Goal: Task Accomplishment & Management: Use online tool/utility

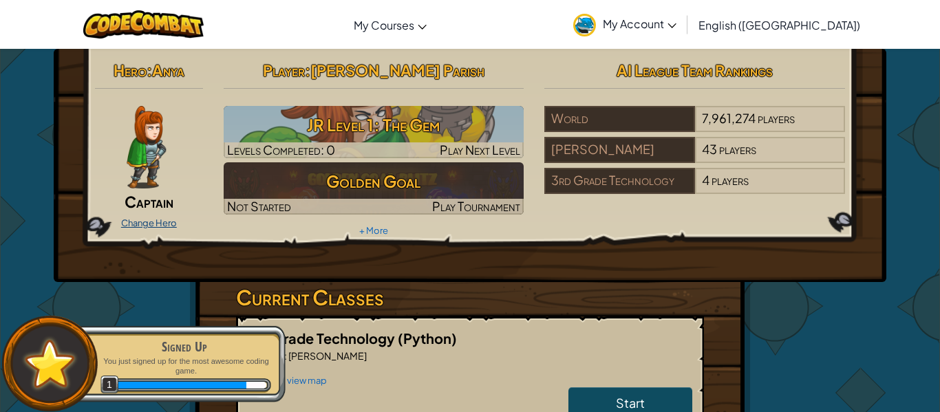
click at [136, 221] on link "Change Hero" at bounding box center [149, 222] width 56 height 11
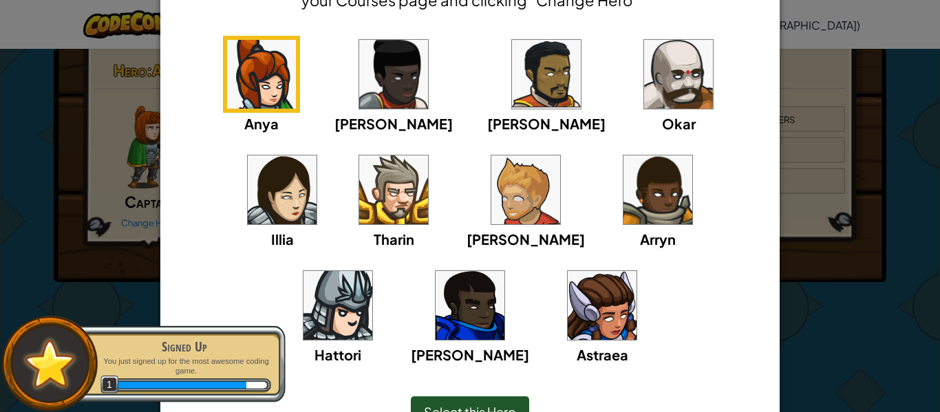
scroll to position [181, 0]
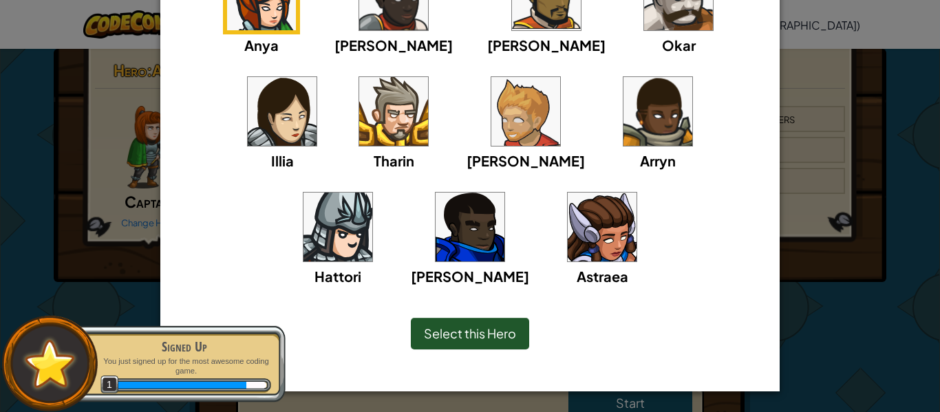
click at [568, 238] on img at bounding box center [602, 227] width 69 height 69
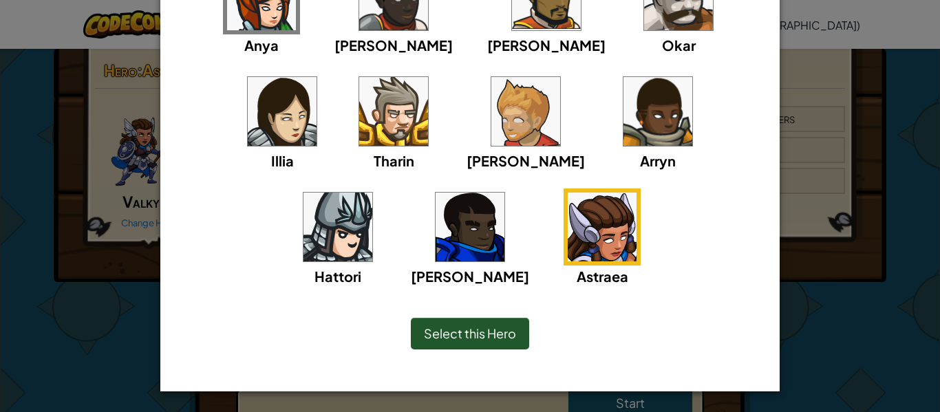
click at [114, 329] on div "× Select Your Hero You can always change your hero by going to your Courses pag…" at bounding box center [470, 206] width 940 height 412
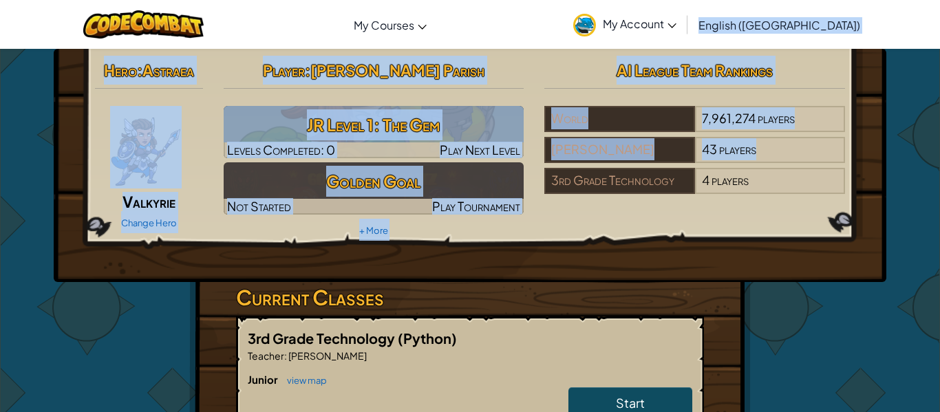
drag, startPoint x: 939, startPoint y: 145, endPoint x: 934, endPoint y: 51, distance: 94.4
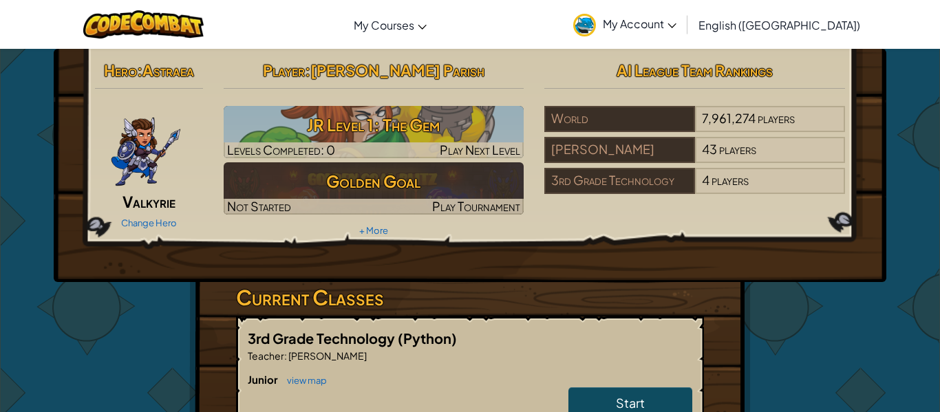
drag, startPoint x: 849, startPoint y: 316, endPoint x: 939, endPoint y: 242, distance: 117.4
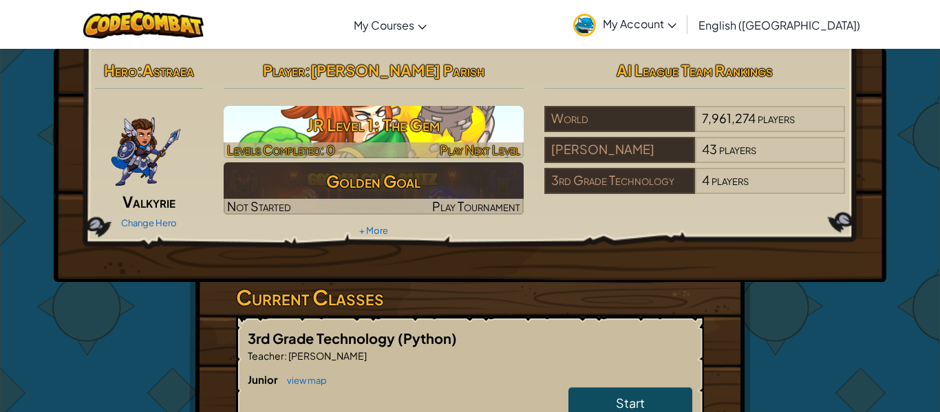
click at [393, 122] on h3 "JR Level 1: The Gem" at bounding box center [374, 124] width 301 height 31
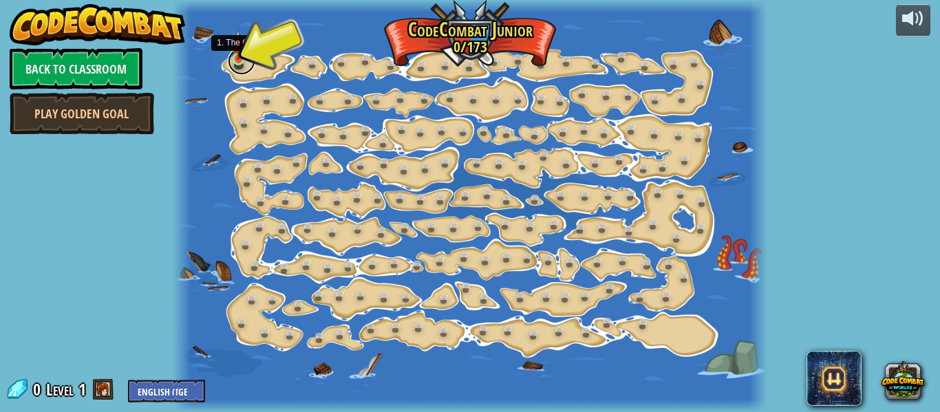
click at [254, 61] on link at bounding box center [242, 61] width 28 height 28
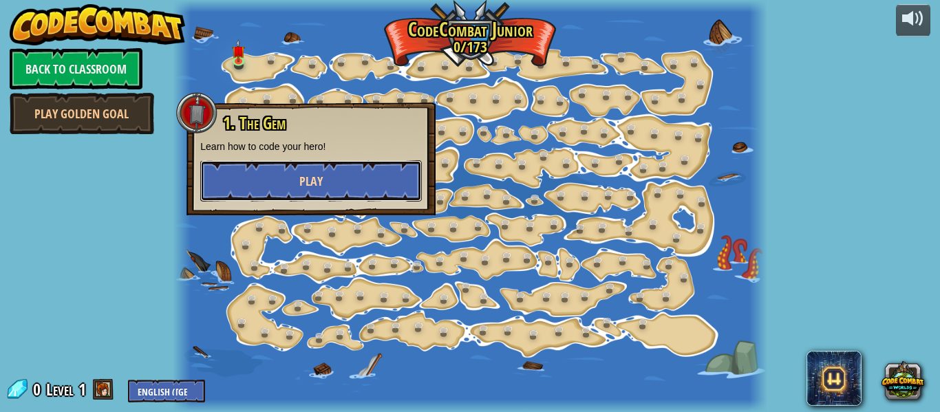
click at [286, 180] on button "Play" at bounding box center [311, 180] width 222 height 41
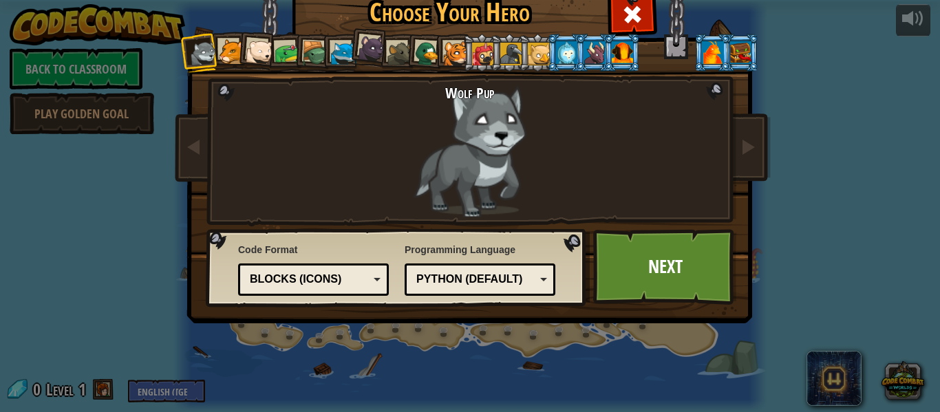
click at [235, 52] on div at bounding box center [231, 51] width 25 height 25
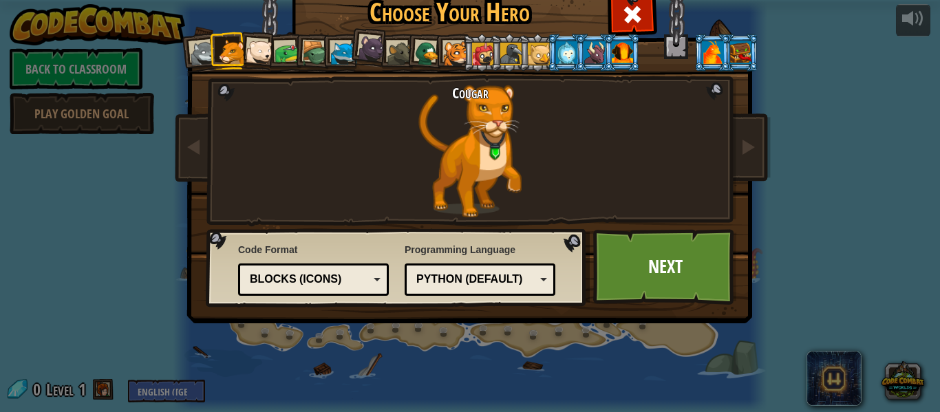
click at [262, 48] on div at bounding box center [260, 53] width 28 height 28
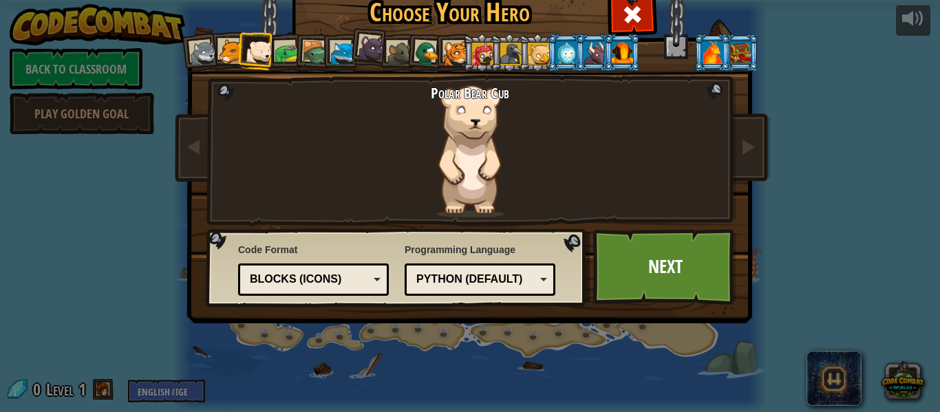
click at [292, 47] on div at bounding box center [287, 53] width 25 height 25
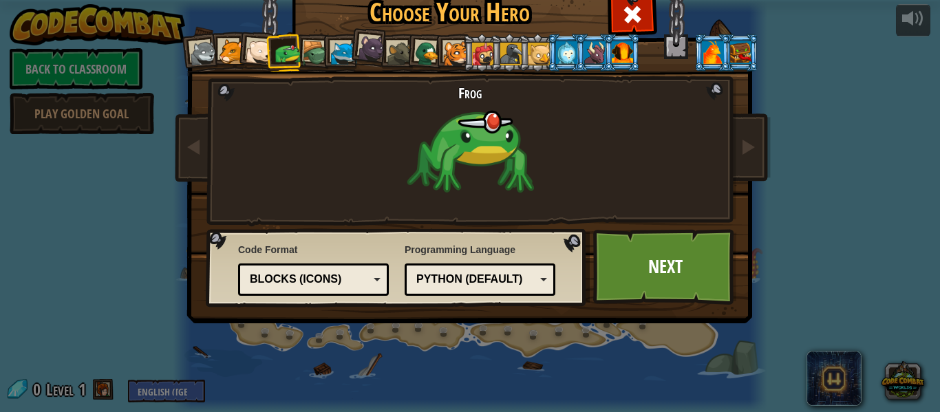
click at [320, 54] on div at bounding box center [315, 54] width 26 height 26
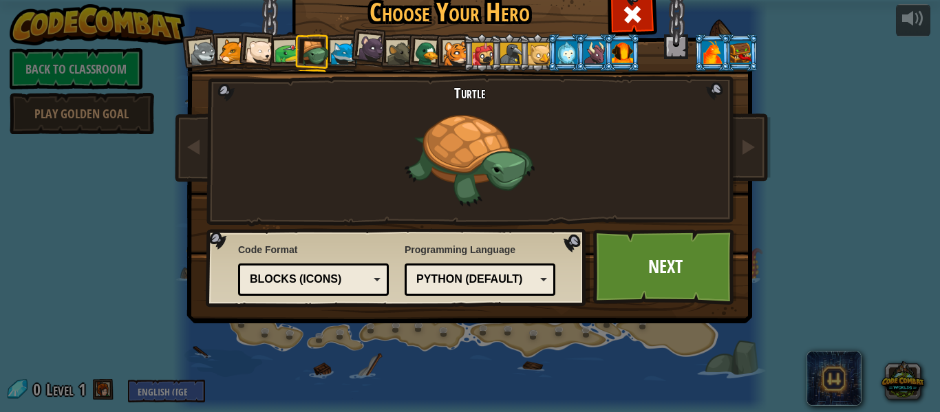
click at [349, 53] on li at bounding box center [369, 46] width 41 height 41
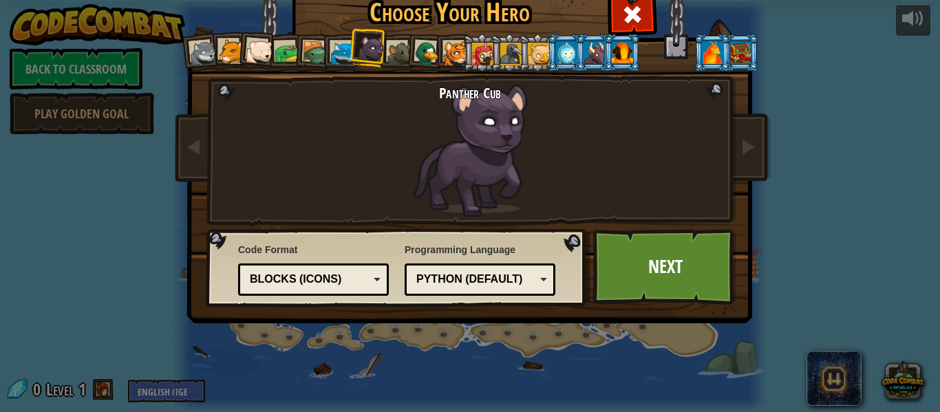
click at [337, 55] on div at bounding box center [343, 53] width 25 height 25
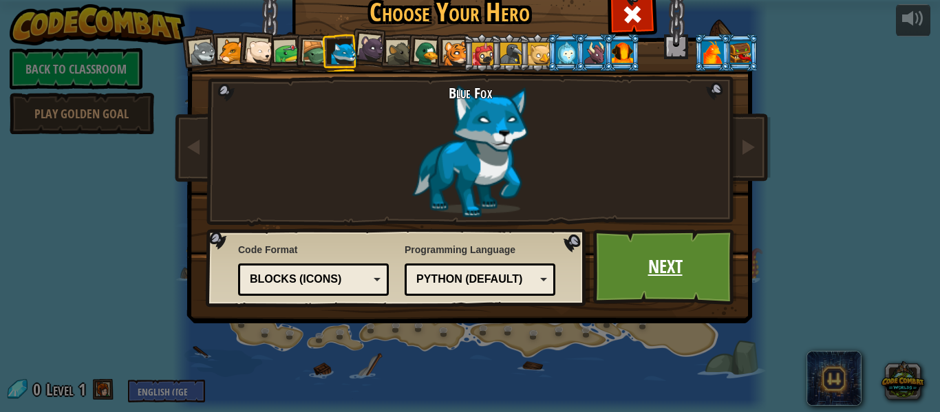
drag, startPoint x: 691, startPoint y: 274, endPoint x: 662, endPoint y: 267, distance: 29.7
click at [662, 267] on link "Next" at bounding box center [665, 267] width 144 height 76
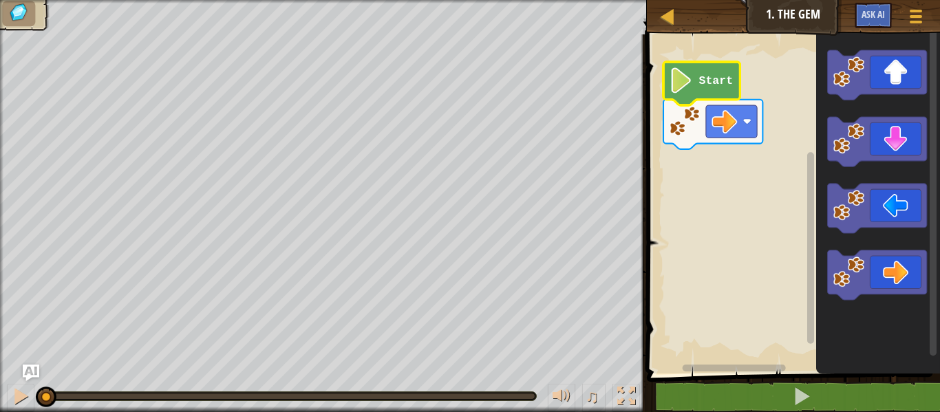
click at [680, 74] on image "Blockly Workspace" at bounding box center [681, 79] width 24 height 25
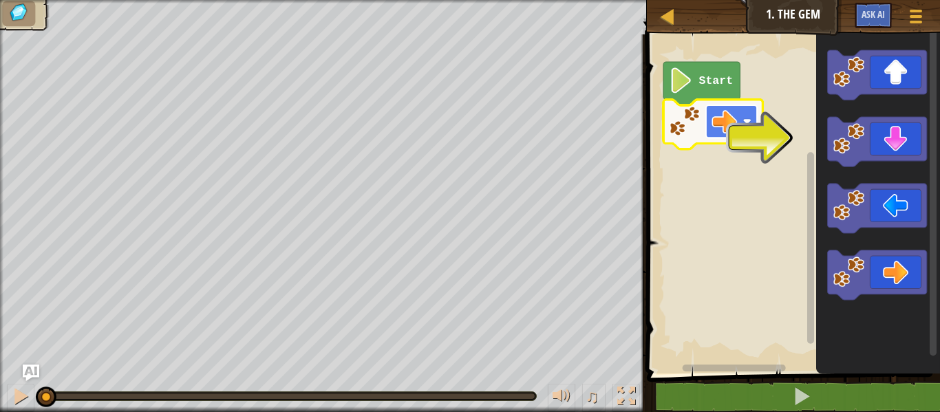
click at [714, 125] on image "Blockly Workspace" at bounding box center [724, 121] width 25 height 25
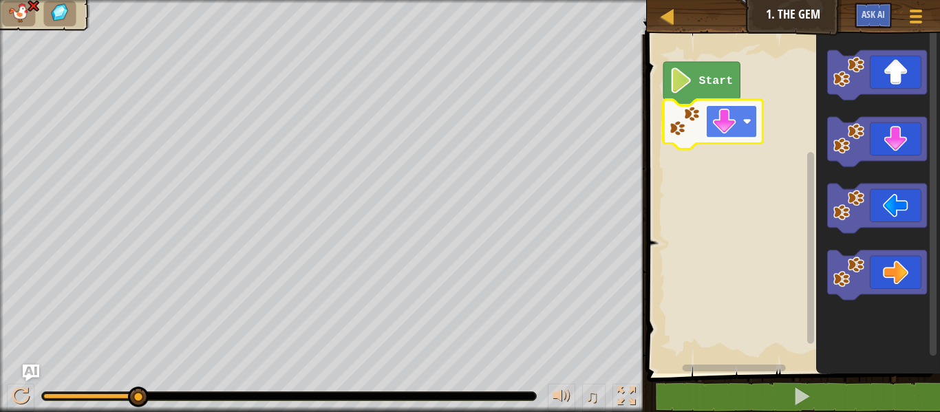
click at [708, 120] on rect "Blockly Workspace" at bounding box center [731, 121] width 51 height 32
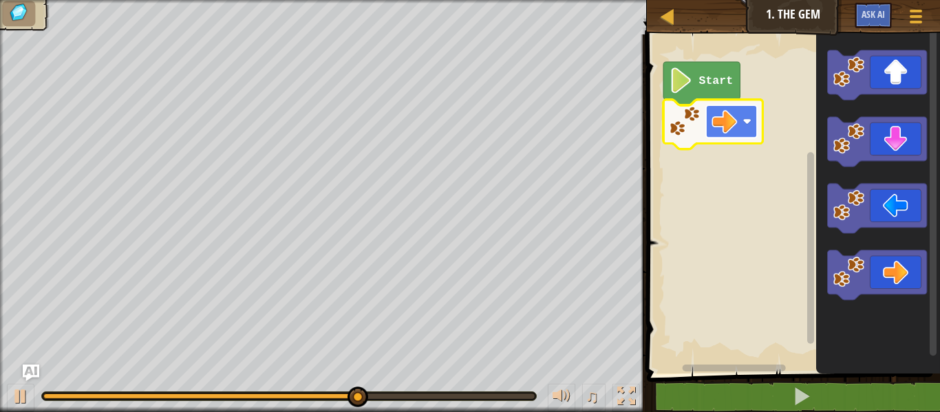
click at [737, 117] on g "Blockly Workspace" at bounding box center [731, 121] width 51 height 32
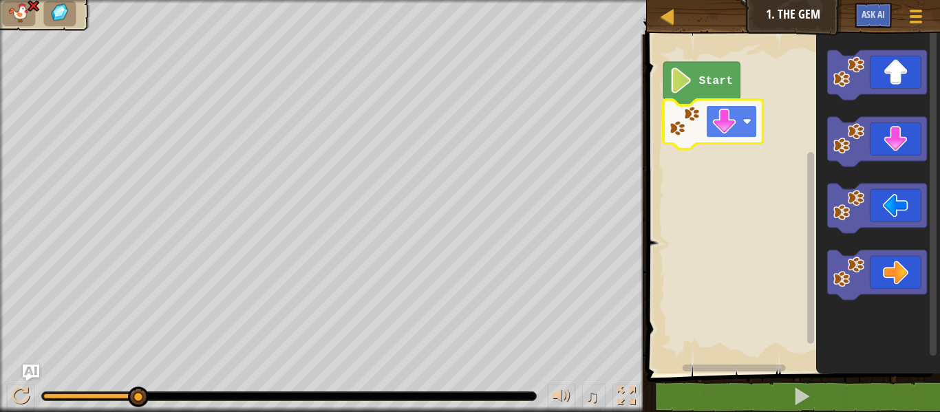
click at [737, 125] on rect "Blockly Workspace" at bounding box center [731, 121] width 51 height 32
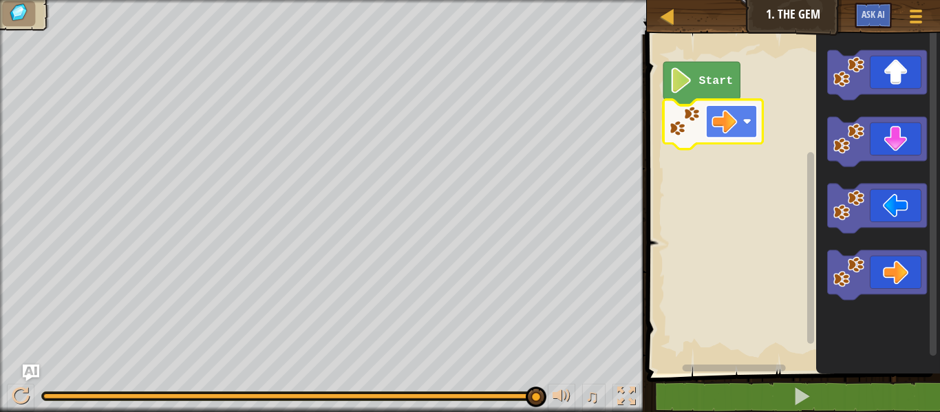
click at [721, 123] on image "Blockly Workspace" at bounding box center [724, 121] width 25 height 25
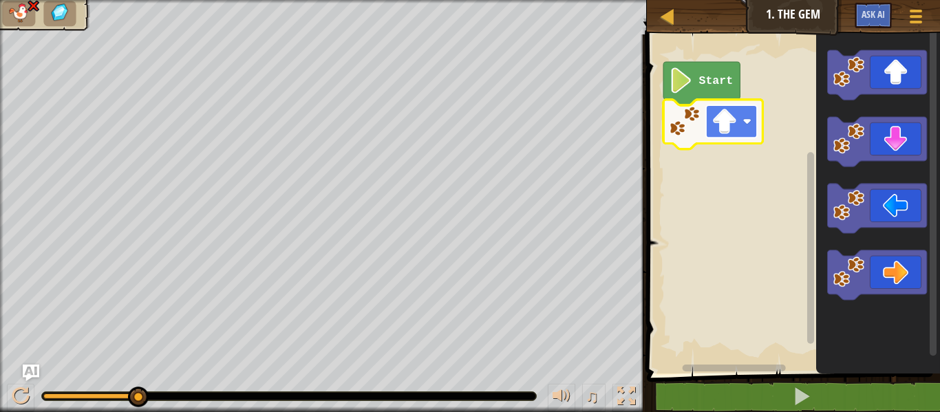
click at [730, 122] on image "Blockly Workspace" at bounding box center [724, 121] width 25 height 25
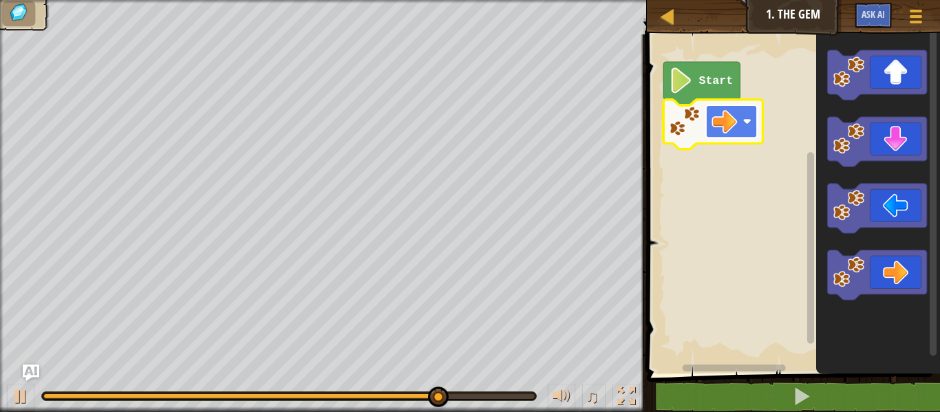
click at [727, 129] on image "Blockly Workspace" at bounding box center [724, 121] width 25 height 25
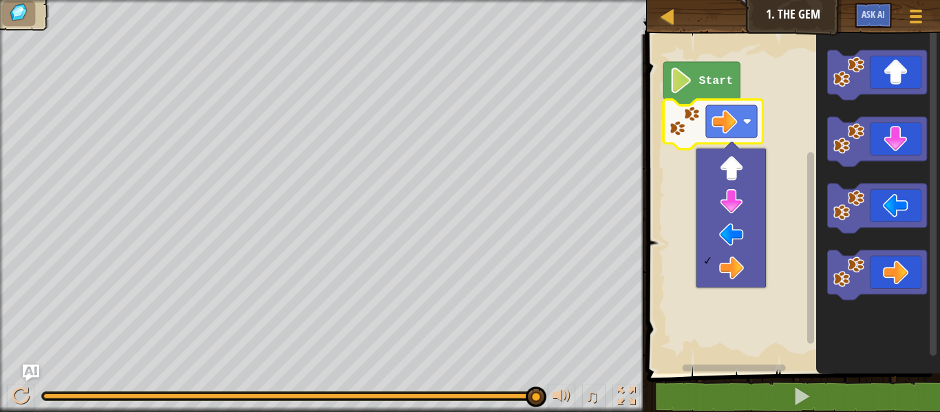
click at [673, 70] on image "Blockly Workspace" at bounding box center [681, 79] width 24 height 25
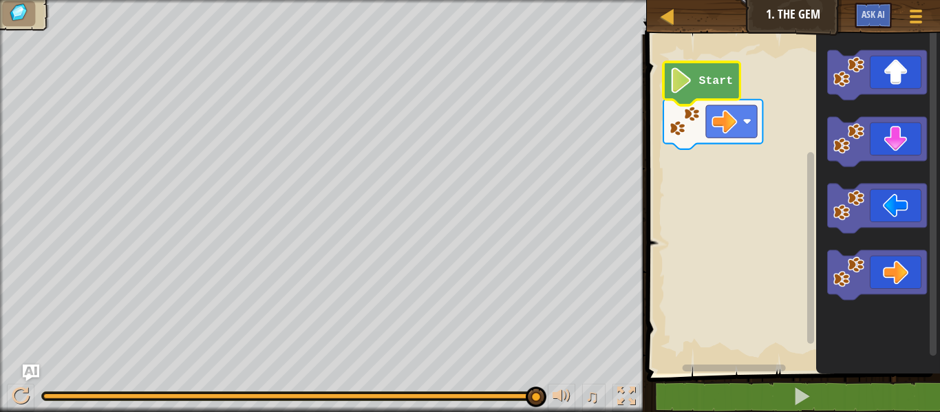
click at [691, 86] on image "Blockly Workspace" at bounding box center [681, 79] width 24 height 25
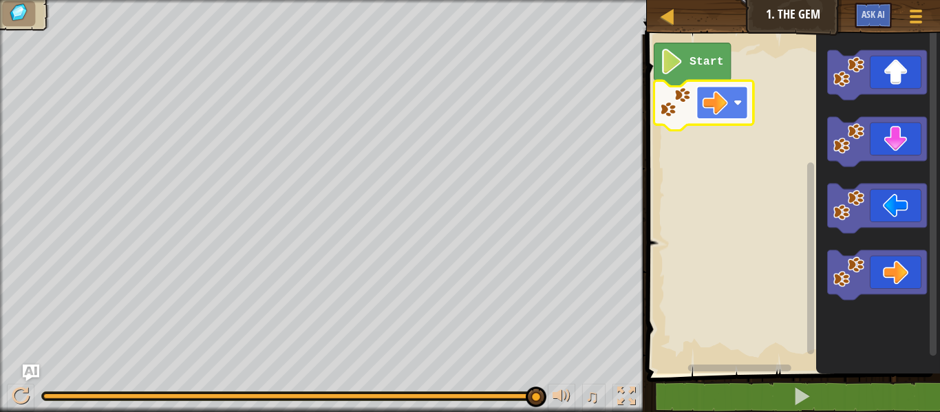
click at [713, 103] on image "Blockly Workspace" at bounding box center [714, 102] width 25 height 25
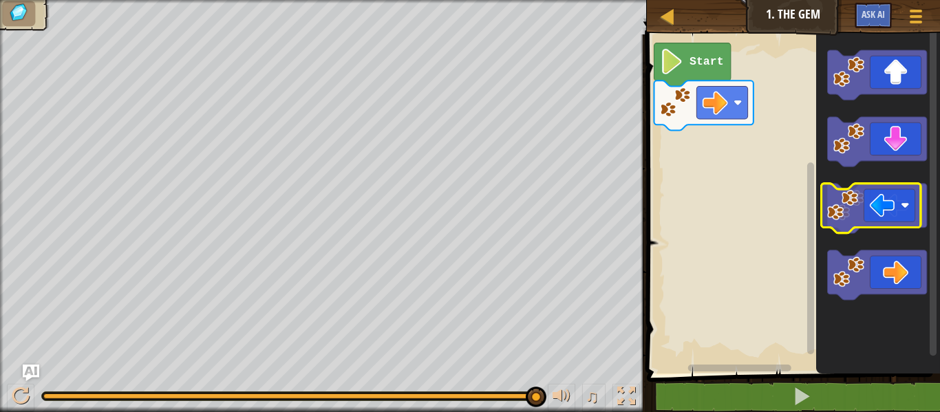
click at [884, 204] on icon "Blockly Workspace" at bounding box center [876, 209] width 99 height 50
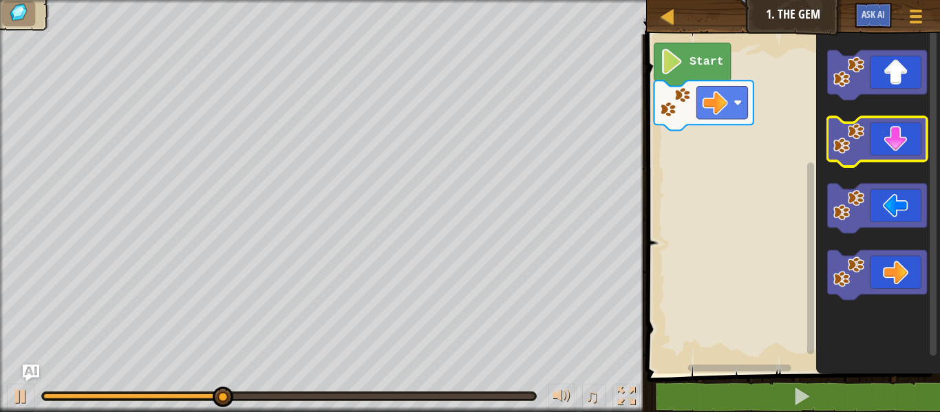
click at [899, 156] on icon "Blockly Workspace" at bounding box center [876, 142] width 99 height 50
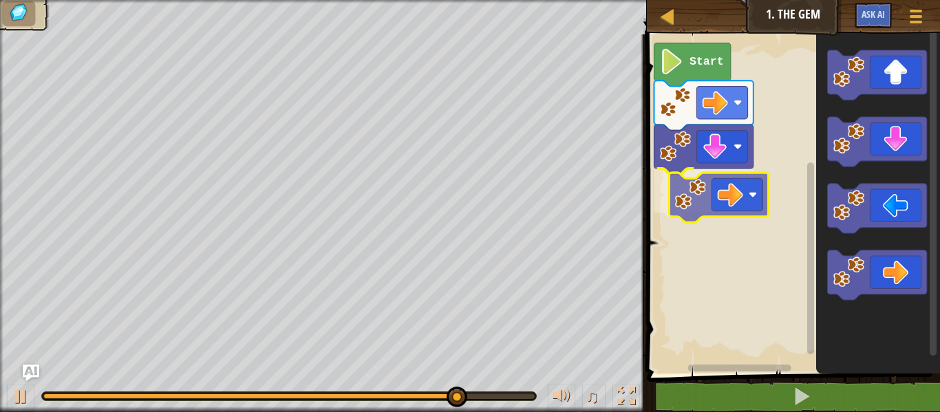
click at [727, 193] on div "Start" at bounding box center [791, 201] width 297 height 346
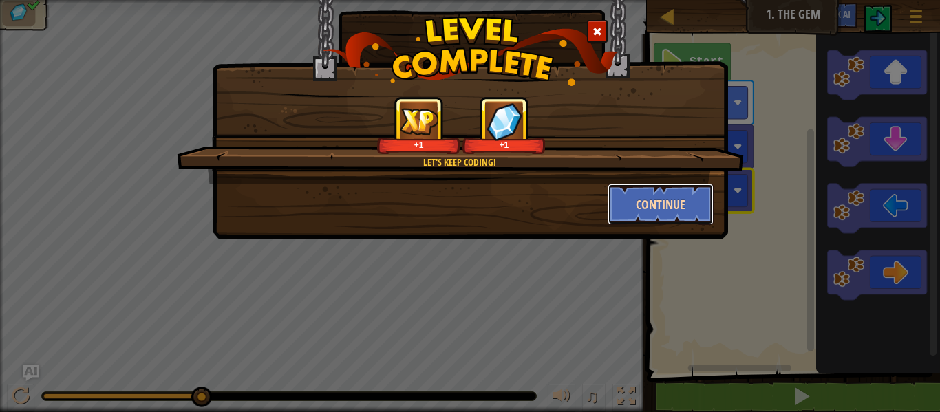
click at [683, 197] on button "Continue" at bounding box center [661, 204] width 107 height 41
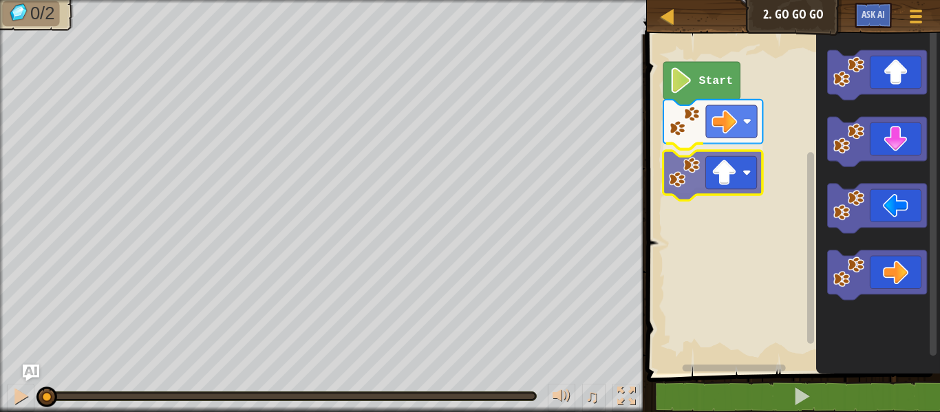
click at [730, 173] on div "Start" at bounding box center [791, 201] width 297 height 346
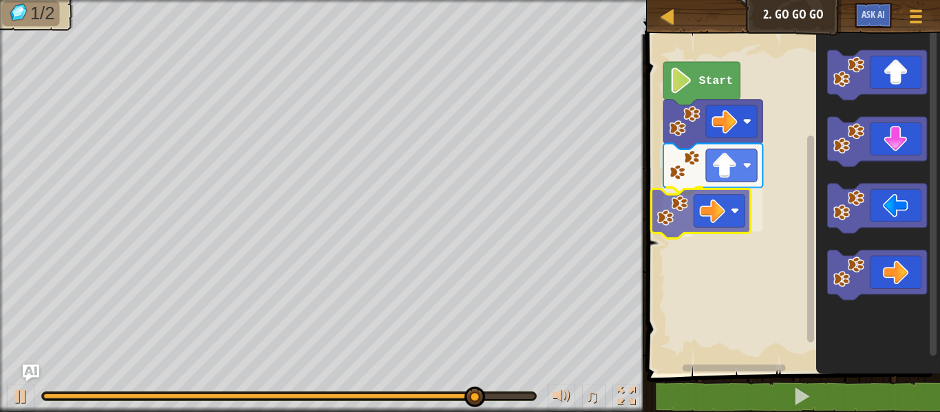
click at [721, 206] on div "Start" at bounding box center [791, 201] width 297 height 346
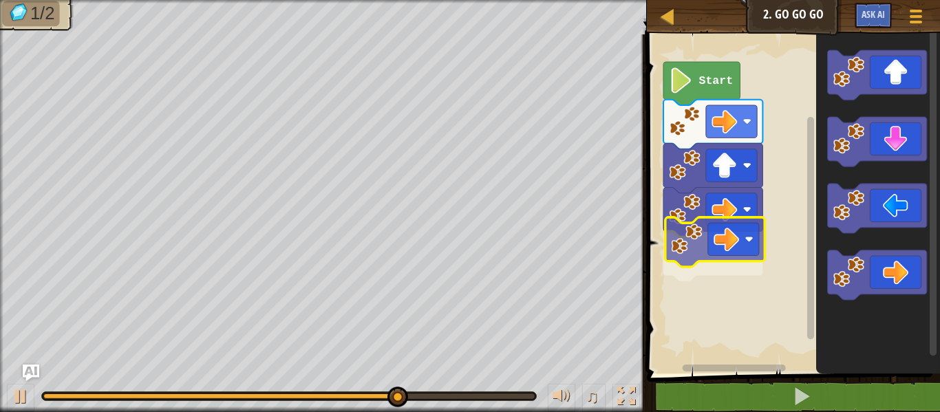
click at [714, 240] on div "Start" at bounding box center [791, 201] width 297 height 346
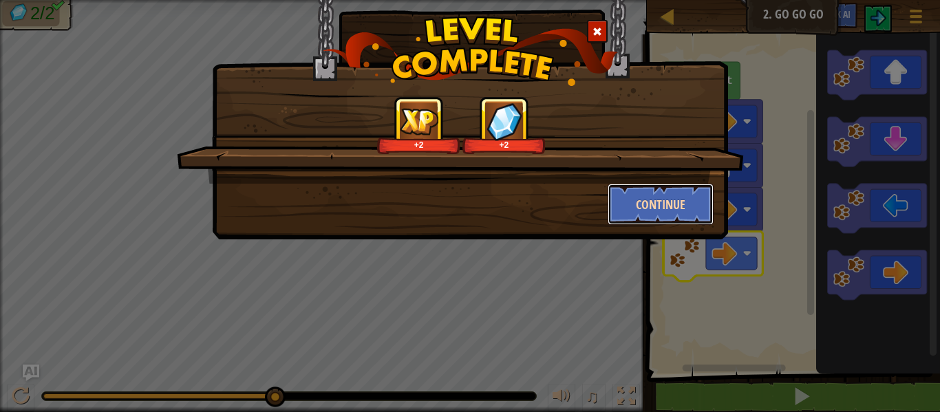
click at [655, 203] on button "Continue" at bounding box center [661, 204] width 107 height 41
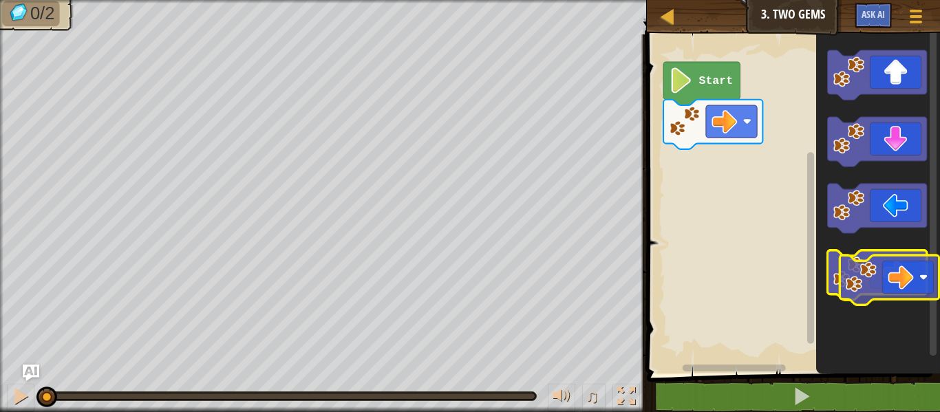
click at [895, 281] on icon "Blockly Workspace" at bounding box center [876, 276] width 99 height 50
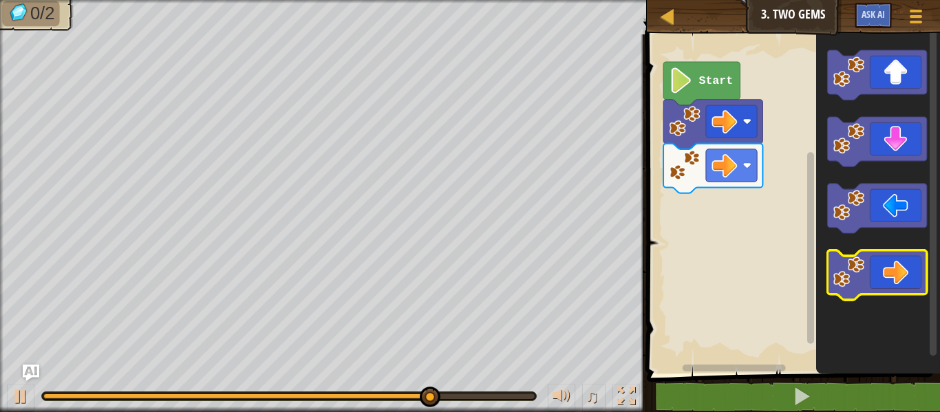
click at [884, 277] on icon "Blockly Workspace" at bounding box center [876, 276] width 99 height 50
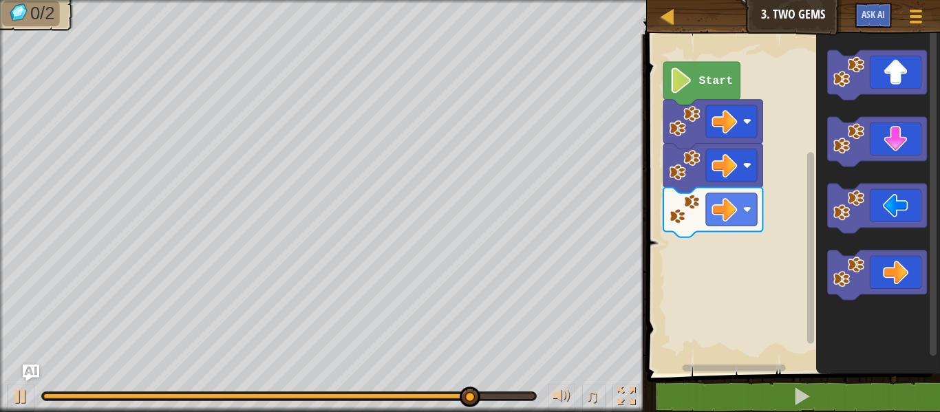
click at [577, 297] on div "Map Junior 3. Two Gems Game Menu Ask AI 1 ההההההההההההההההההההההההההההההההההההה…" at bounding box center [470, 206] width 940 height 412
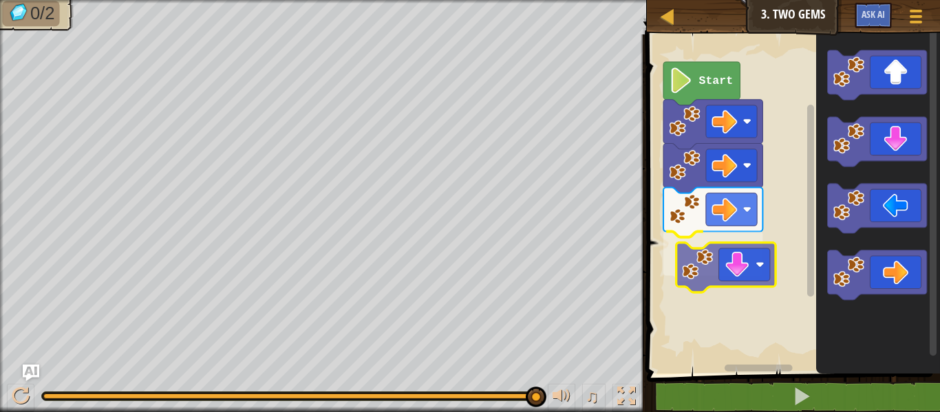
click at [723, 262] on div "Start" at bounding box center [791, 201] width 297 height 346
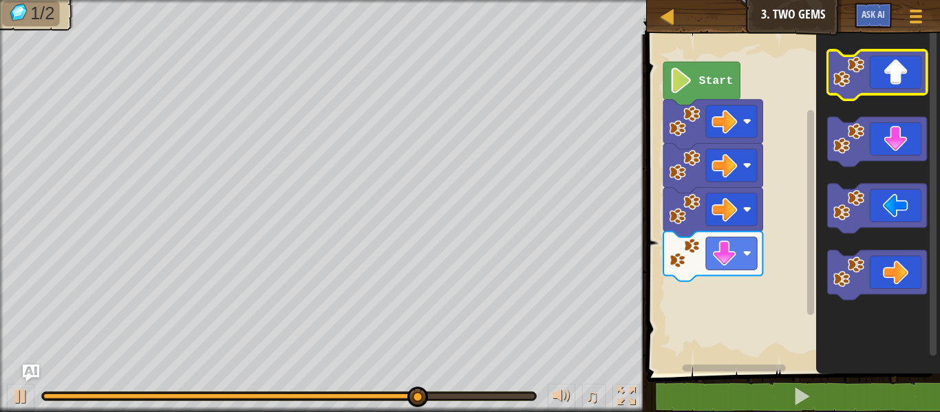
click at [895, 74] on icon "Blockly Workspace" at bounding box center [876, 75] width 99 height 50
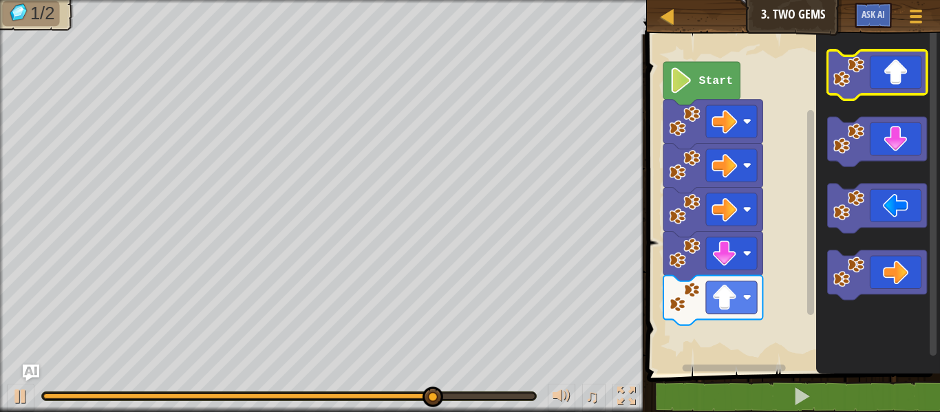
click at [891, 80] on icon "Blockly Workspace" at bounding box center [876, 75] width 99 height 50
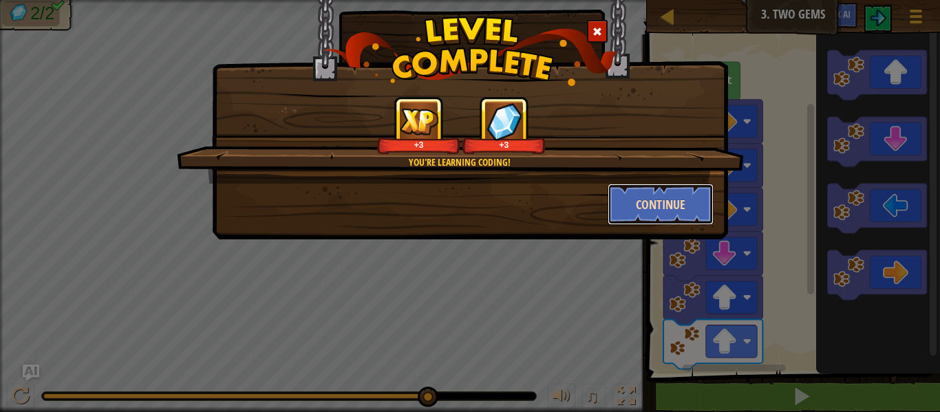
click at [681, 206] on button "Continue" at bounding box center [661, 204] width 107 height 41
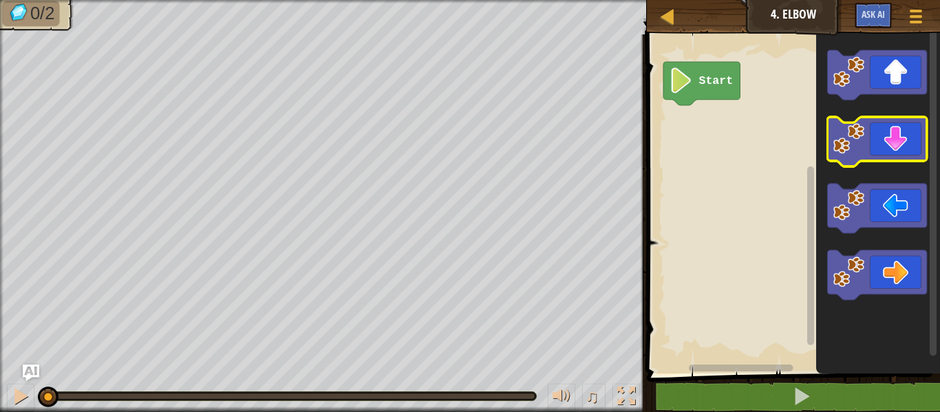
click at [870, 149] on icon "Blockly Workspace" at bounding box center [876, 142] width 99 height 50
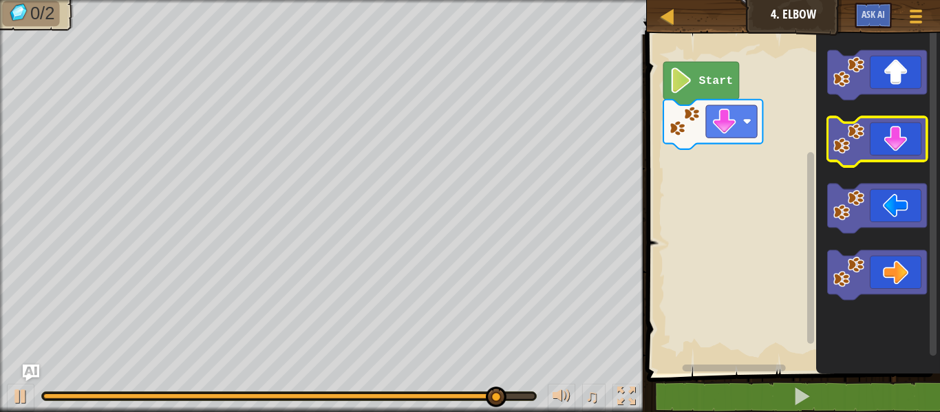
click at [891, 152] on icon "Blockly Workspace" at bounding box center [876, 142] width 99 height 50
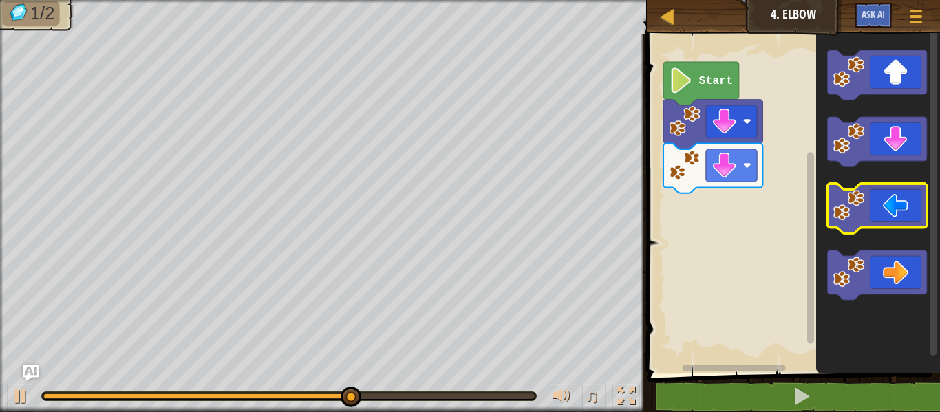
click at [855, 217] on image "Blockly Workspace" at bounding box center [848, 205] width 31 height 31
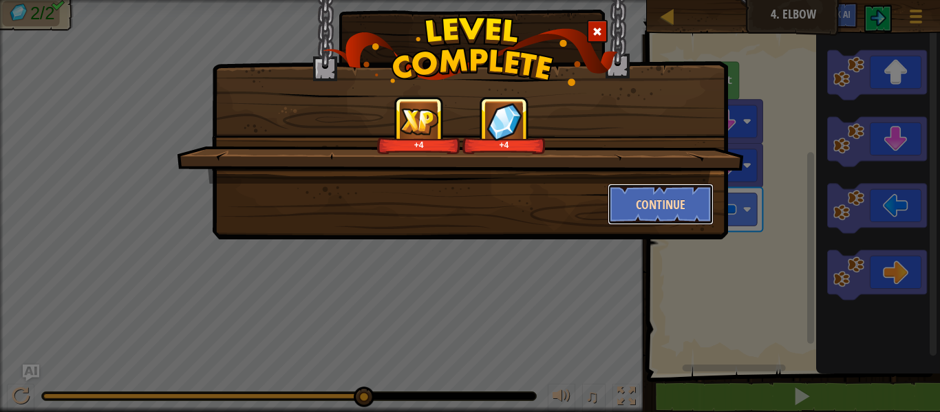
click at [655, 200] on button "Continue" at bounding box center [661, 204] width 107 height 41
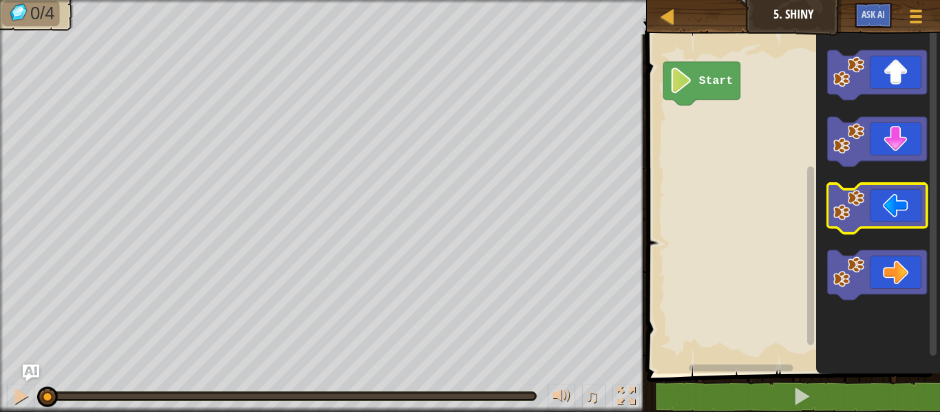
click at [862, 218] on image "Blockly Workspace" at bounding box center [848, 205] width 31 height 31
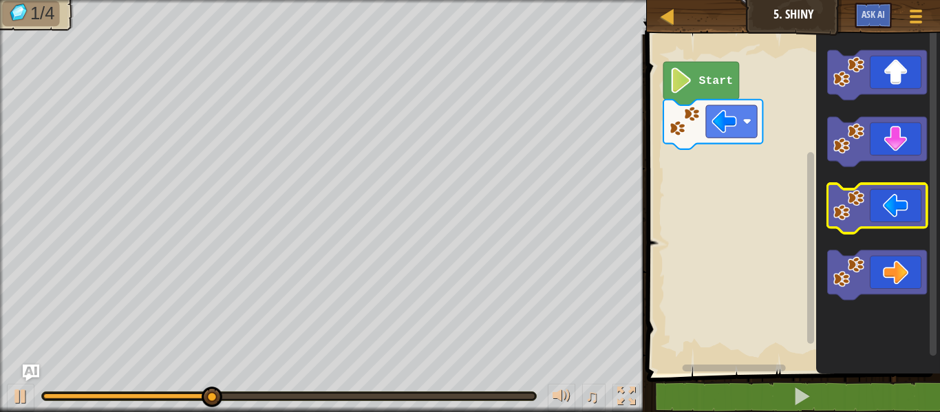
click at [847, 211] on image "Blockly Workspace" at bounding box center [848, 205] width 31 height 31
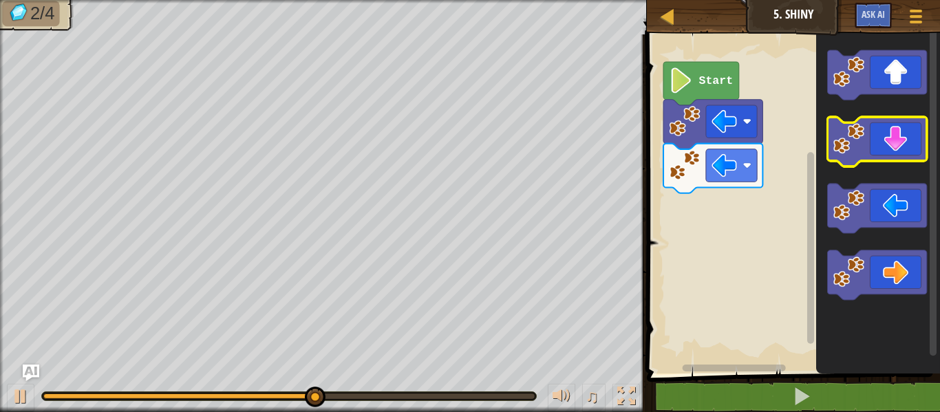
click at [869, 147] on icon "Blockly Workspace" at bounding box center [876, 142] width 99 height 50
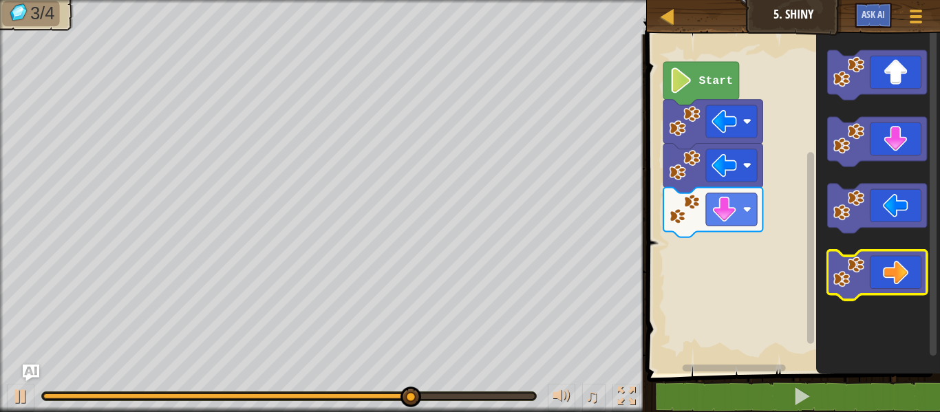
click at [866, 277] on icon "Blockly Workspace" at bounding box center [876, 276] width 99 height 50
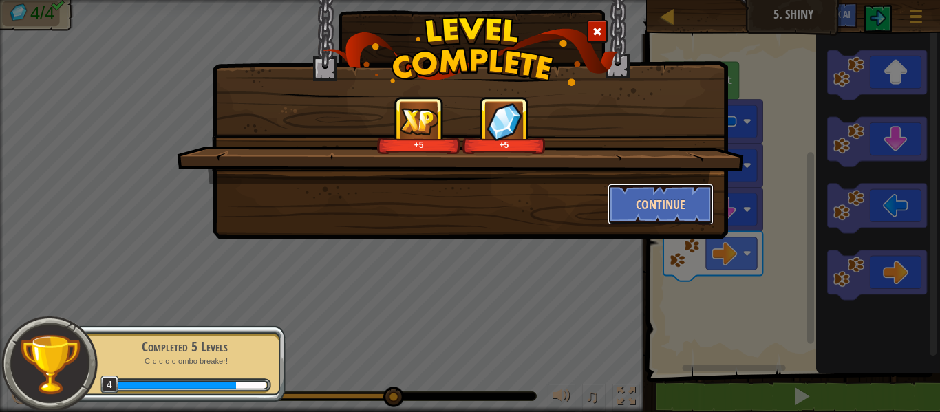
click at [673, 196] on button "Continue" at bounding box center [661, 204] width 107 height 41
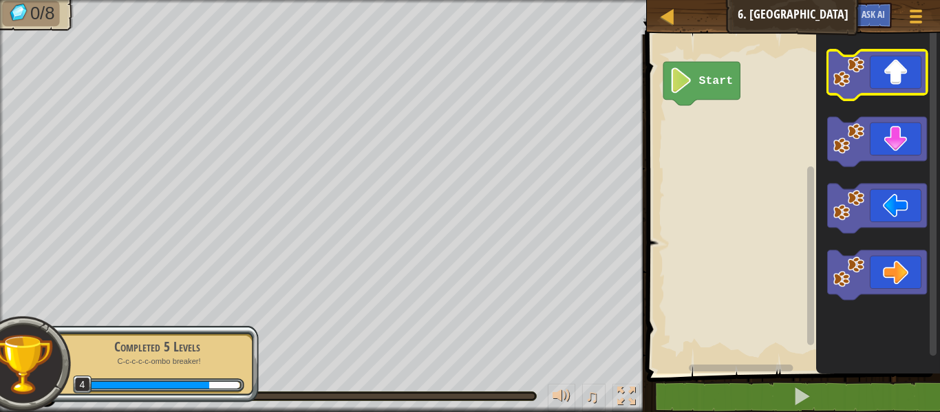
click at [899, 80] on icon "Blockly Workspace" at bounding box center [876, 75] width 99 height 50
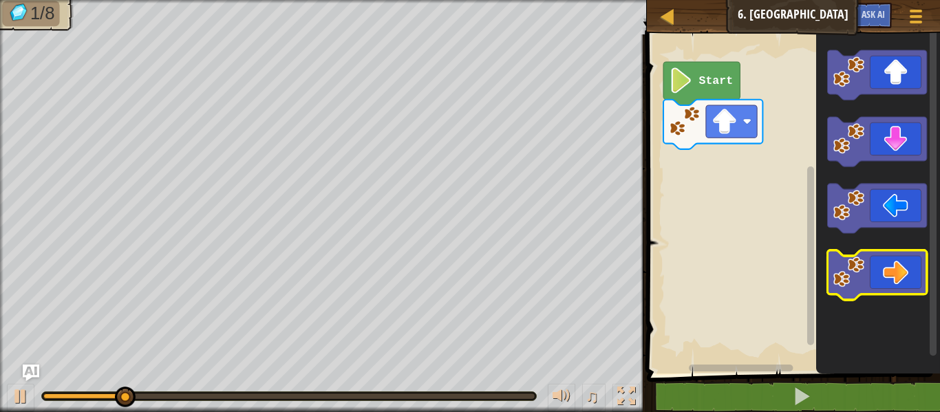
click at [897, 272] on icon "Blockly Workspace" at bounding box center [876, 276] width 99 height 50
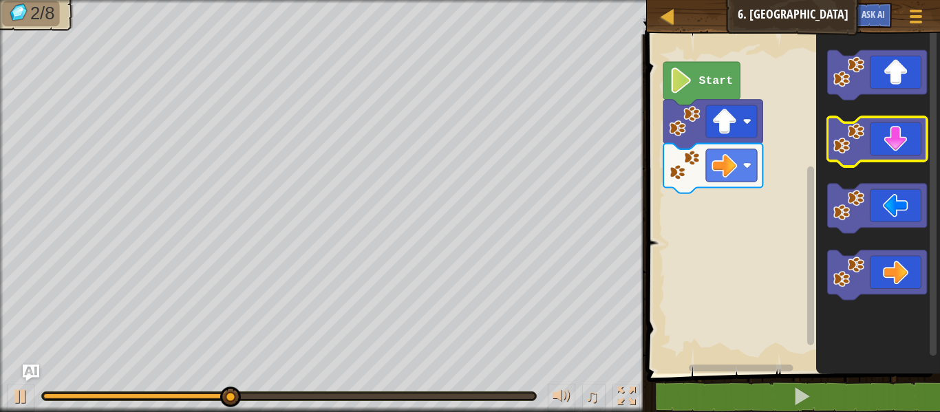
click at [897, 140] on icon "Blockly Workspace" at bounding box center [876, 142] width 99 height 50
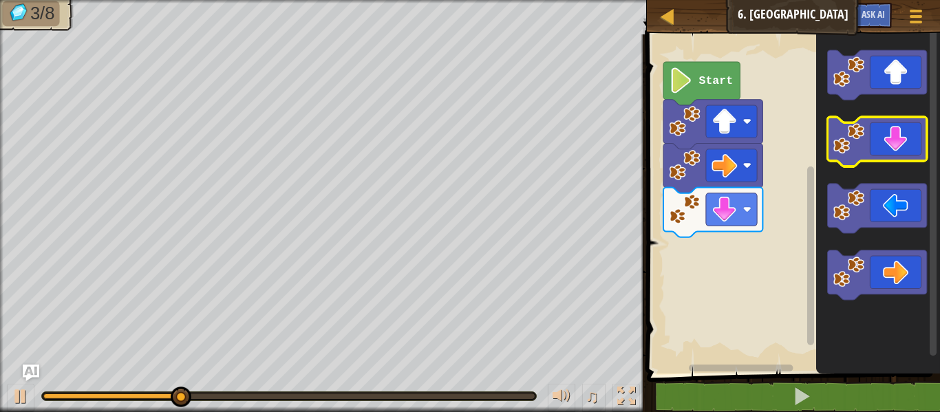
click at [896, 145] on icon "Blockly Workspace" at bounding box center [876, 142] width 99 height 50
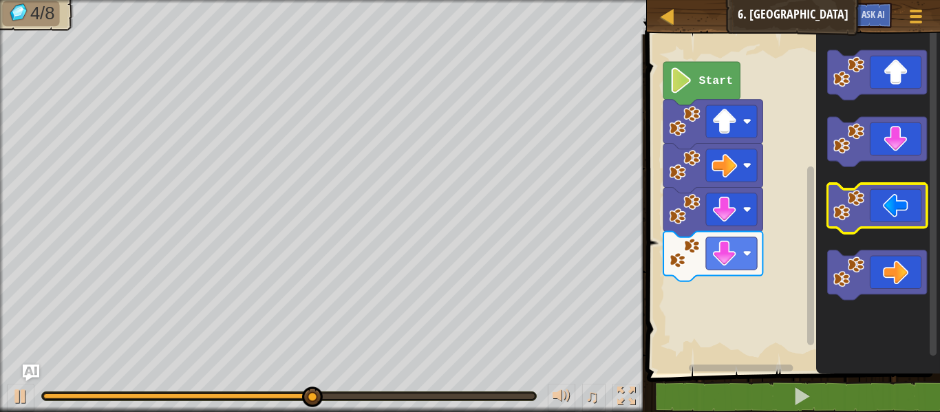
click at [870, 202] on icon "Blockly Workspace" at bounding box center [876, 209] width 99 height 50
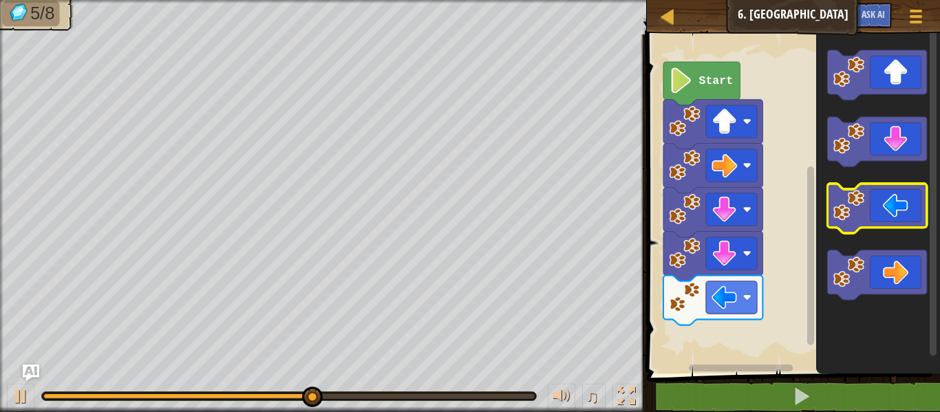
click at [866, 206] on icon "Blockly Workspace" at bounding box center [876, 209] width 99 height 50
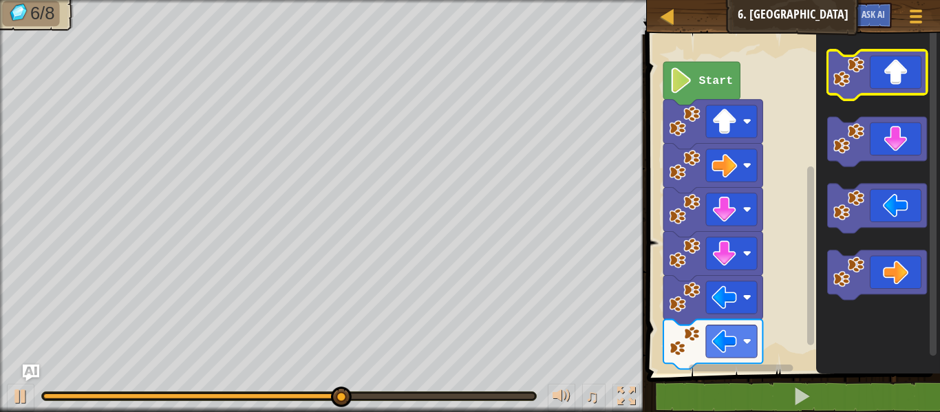
click at [900, 69] on icon "Blockly Workspace" at bounding box center [876, 75] width 99 height 50
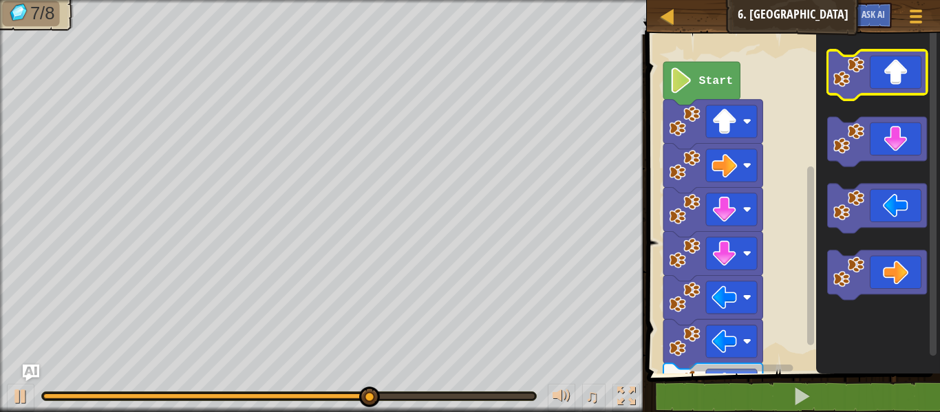
click at [905, 63] on icon "Blockly Workspace" at bounding box center [876, 75] width 99 height 50
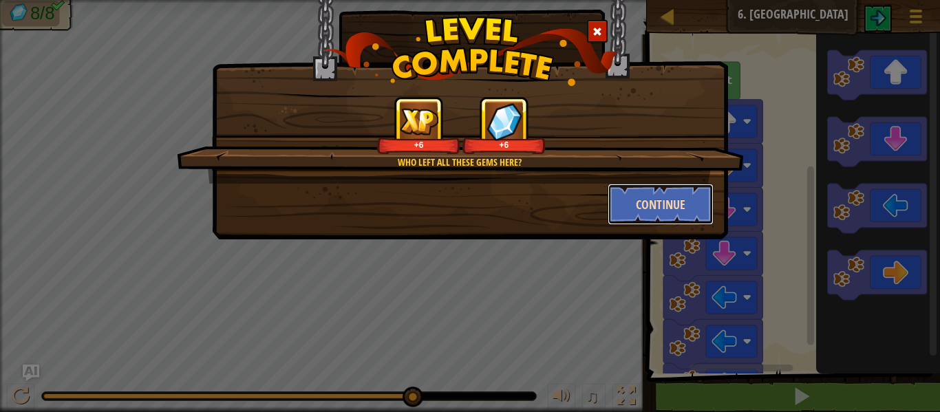
click at [674, 200] on button "Continue" at bounding box center [661, 204] width 107 height 41
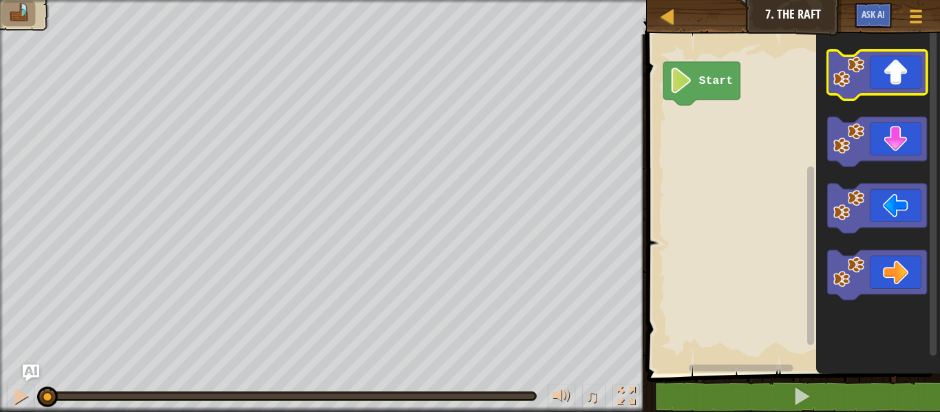
click at [877, 73] on icon "Blockly Workspace" at bounding box center [876, 75] width 99 height 50
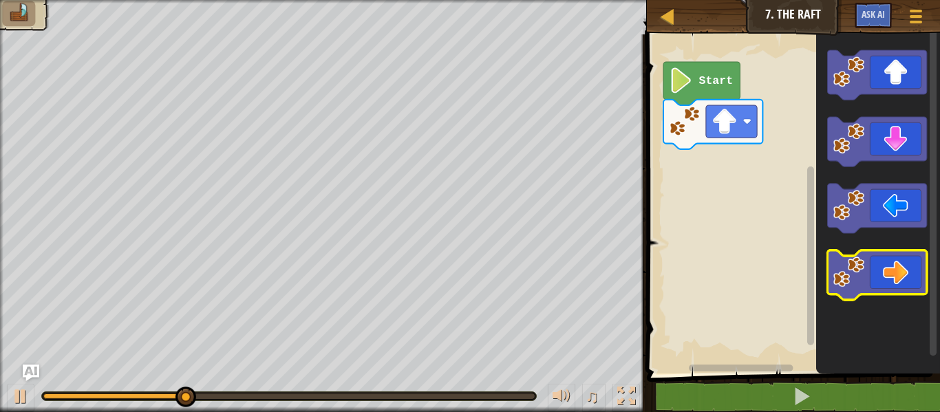
click at [883, 270] on icon "Blockly Workspace" at bounding box center [876, 276] width 99 height 50
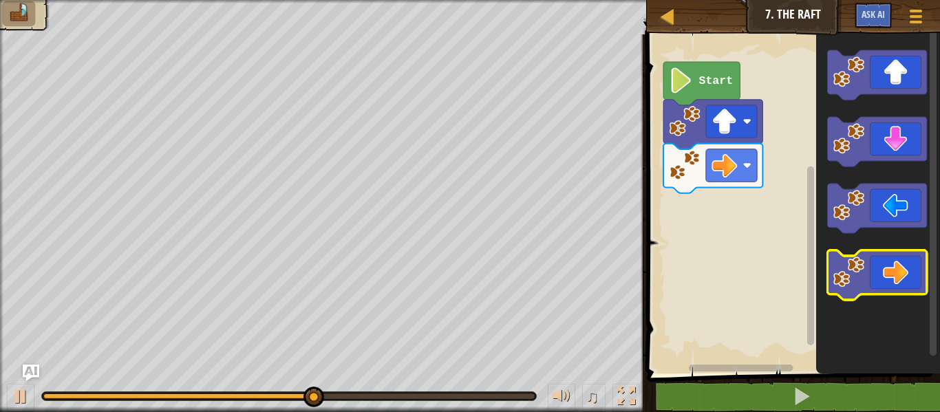
click at [899, 270] on icon "Blockly Workspace" at bounding box center [876, 276] width 99 height 50
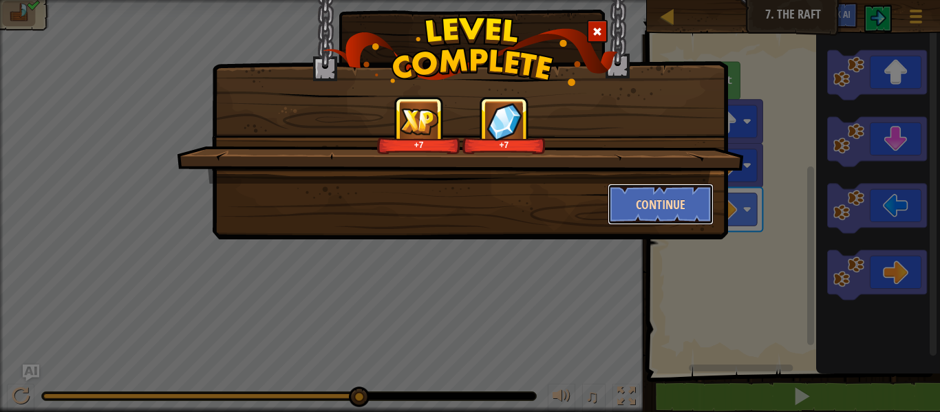
click at [655, 202] on button "Continue" at bounding box center [661, 204] width 107 height 41
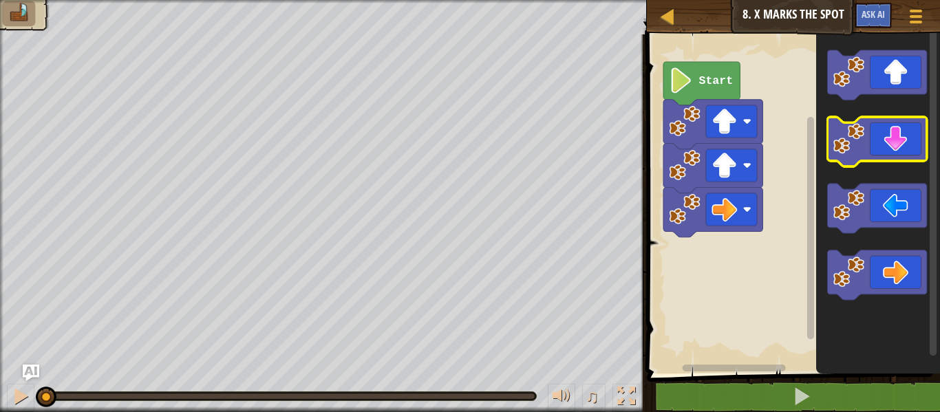
click at [880, 127] on icon "Blockly Workspace" at bounding box center [876, 142] width 99 height 50
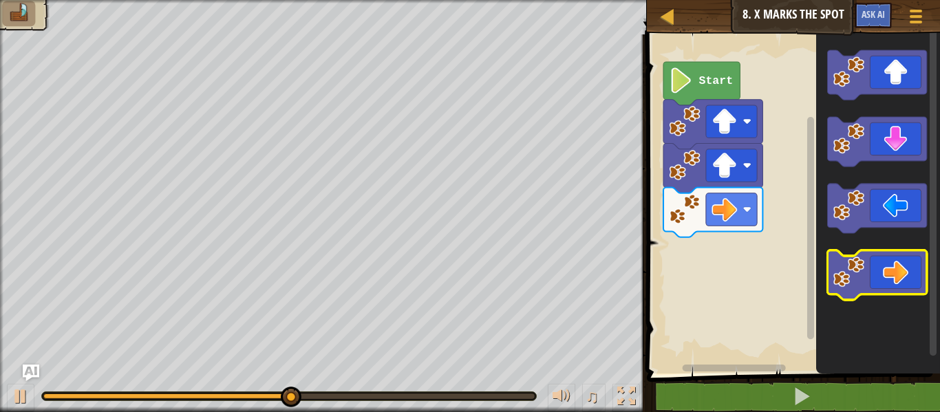
click at [909, 276] on icon "Blockly Workspace" at bounding box center [876, 276] width 99 height 50
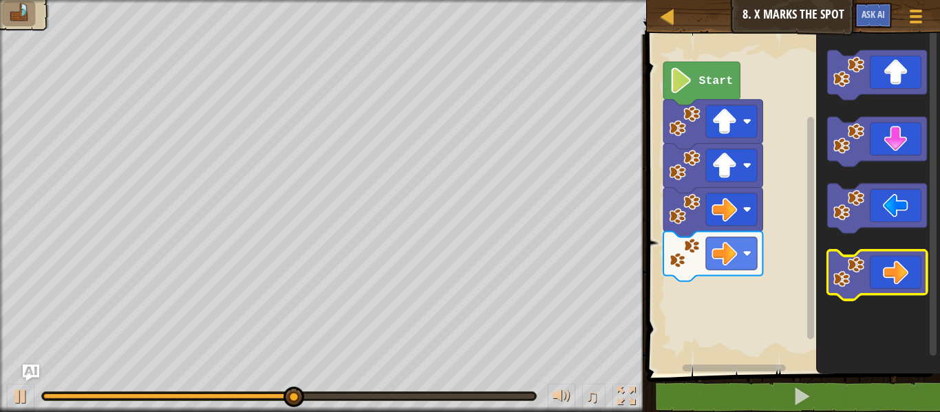
click at [896, 268] on icon "Blockly Workspace" at bounding box center [876, 276] width 99 height 50
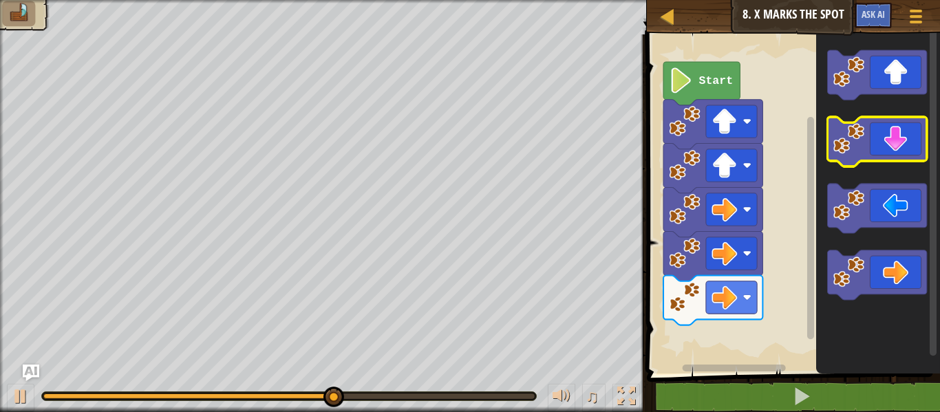
click at [885, 142] on icon "Blockly Workspace" at bounding box center [876, 142] width 99 height 50
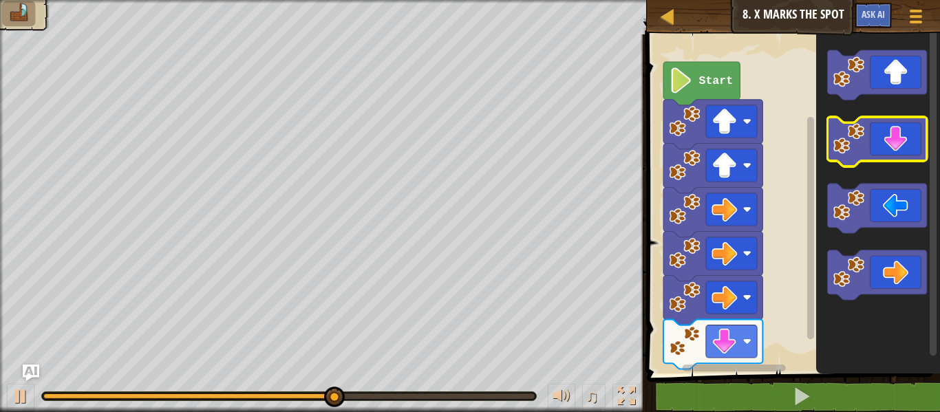
click at [881, 148] on icon "Blockly Workspace" at bounding box center [876, 142] width 99 height 50
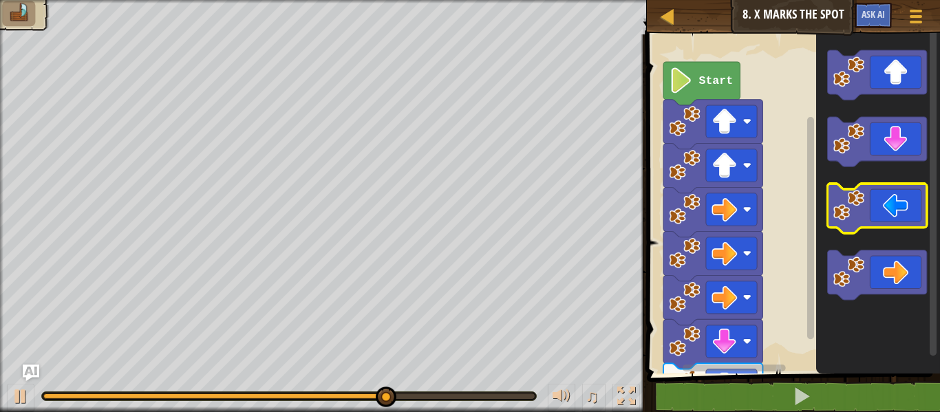
click at [851, 209] on image "Blockly Workspace" at bounding box center [848, 205] width 31 height 31
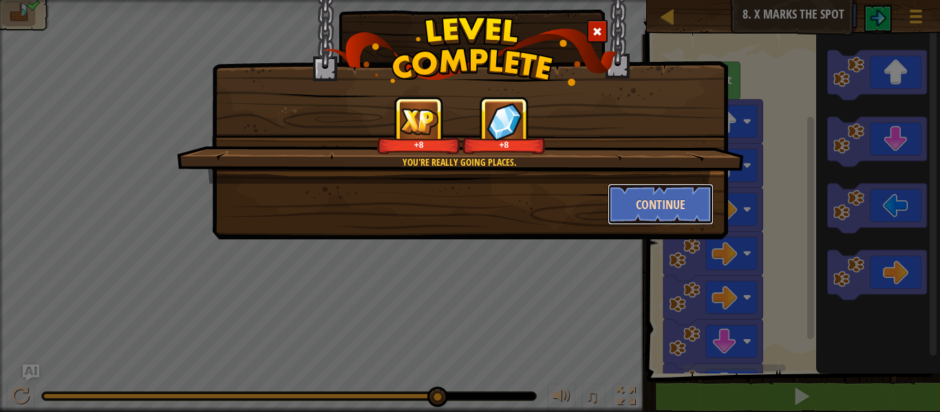
click at [672, 207] on button "Continue" at bounding box center [661, 204] width 107 height 41
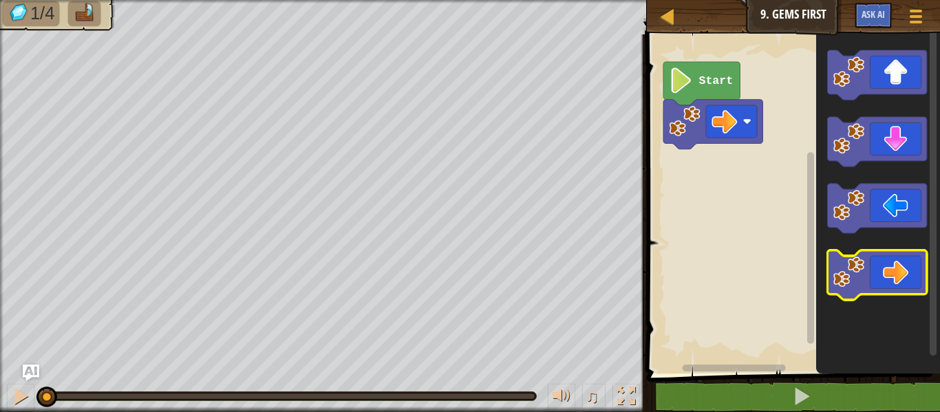
click at [902, 279] on icon "Blockly Workspace" at bounding box center [876, 276] width 99 height 50
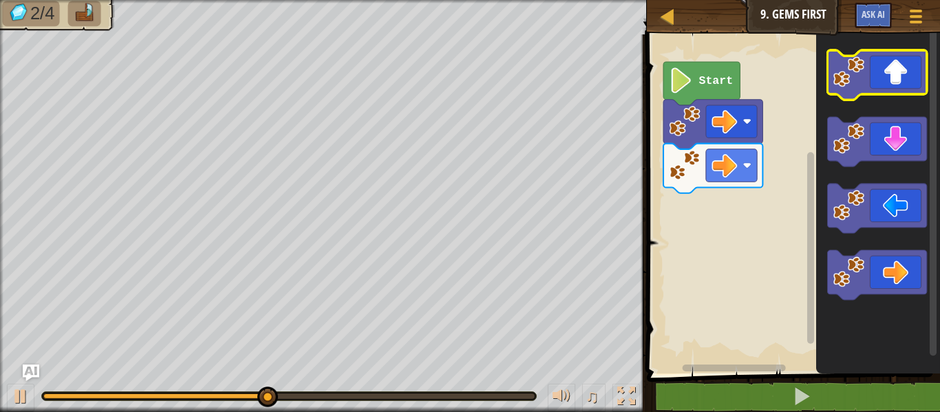
click at [881, 76] on icon "Blockly Workspace" at bounding box center [876, 75] width 99 height 50
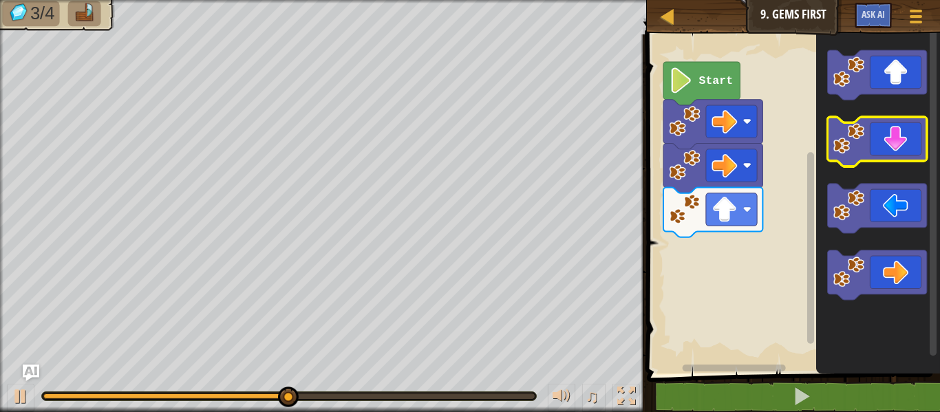
click at [874, 145] on icon "Blockly Workspace" at bounding box center [876, 142] width 99 height 50
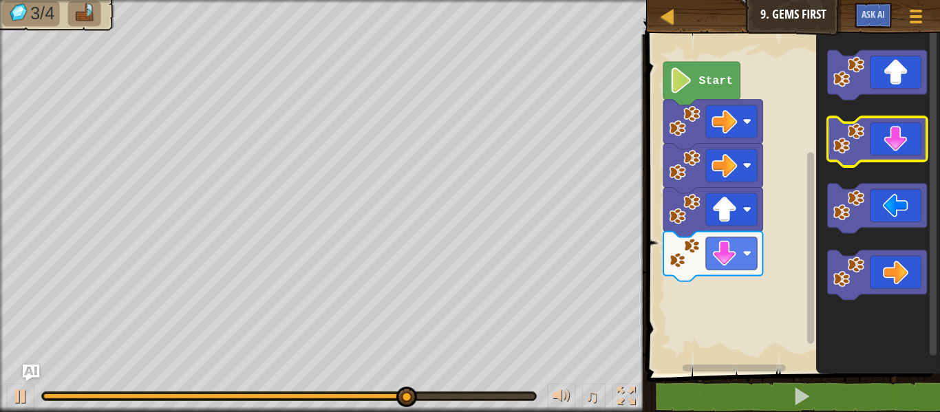
click at [874, 145] on icon "Blockly Workspace" at bounding box center [876, 142] width 99 height 50
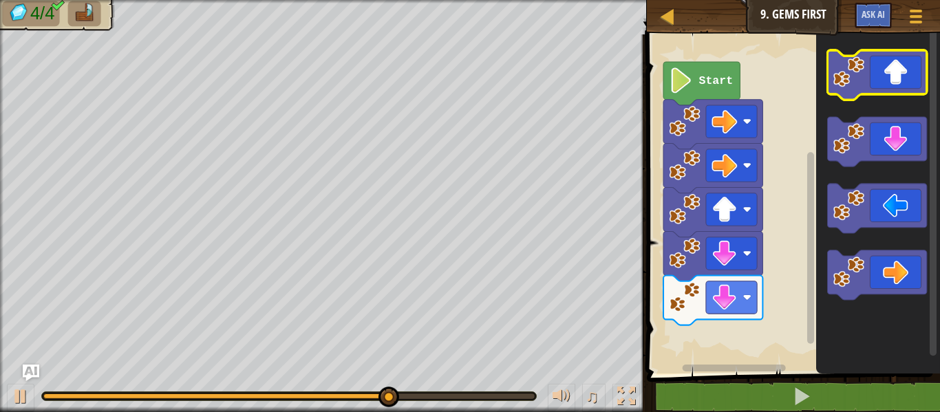
click at [884, 62] on icon "Blockly Workspace" at bounding box center [876, 75] width 99 height 50
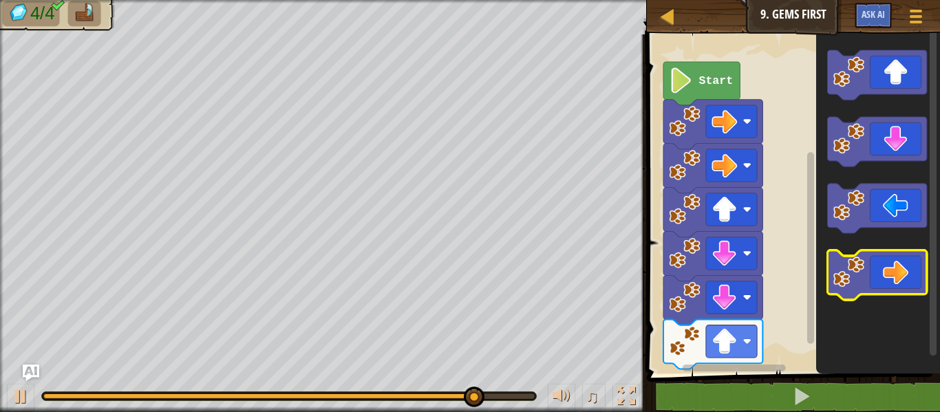
click at [888, 274] on icon "Blockly Workspace" at bounding box center [876, 276] width 99 height 50
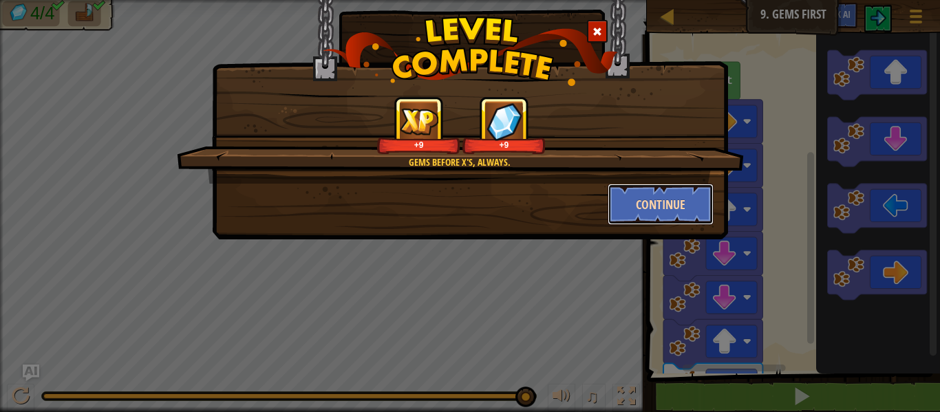
click at [655, 199] on button "Continue" at bounding box center [661, 204] width 107 height 41
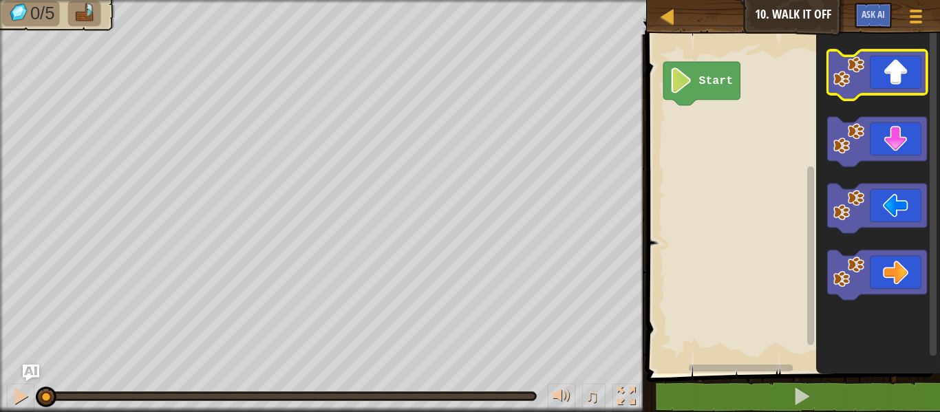
click at [925, 70] on icon "Blockly Workspace" at bounding box center [876, 75] width 99 height 50
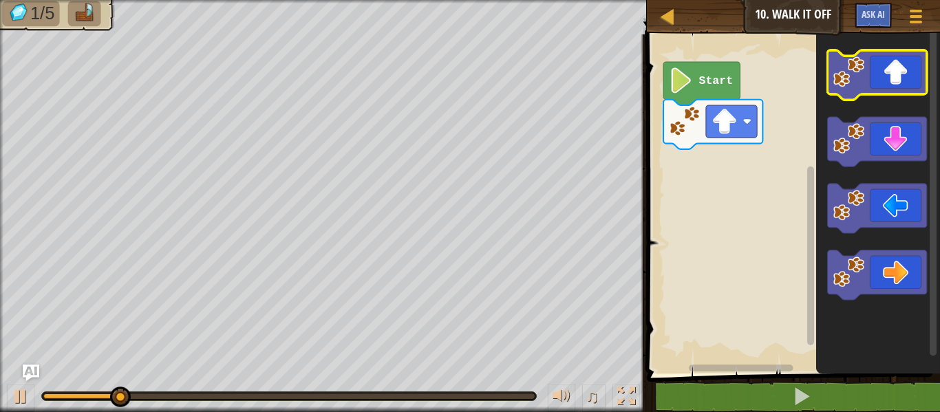
click at [900, 72] on icon "Blockly Workspace" at bounding box center [876, 75] width 99 height 50
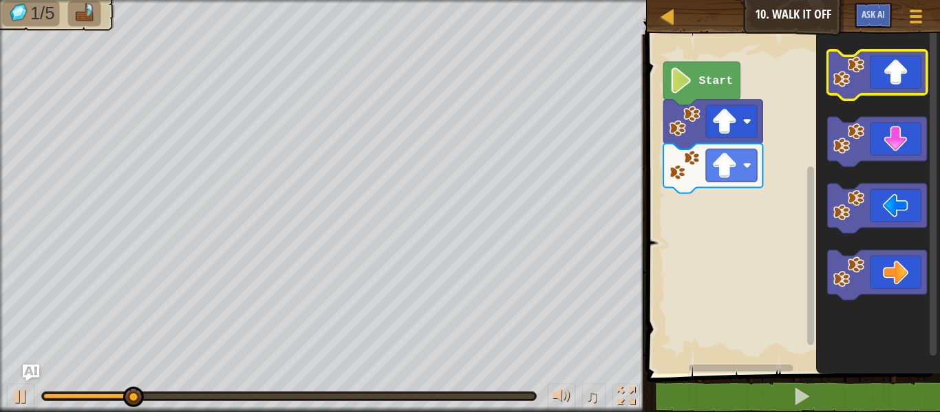
click at [900, 72] on icon "Blockly Workspace" at bounding box center [876, 75] width 99 height 50
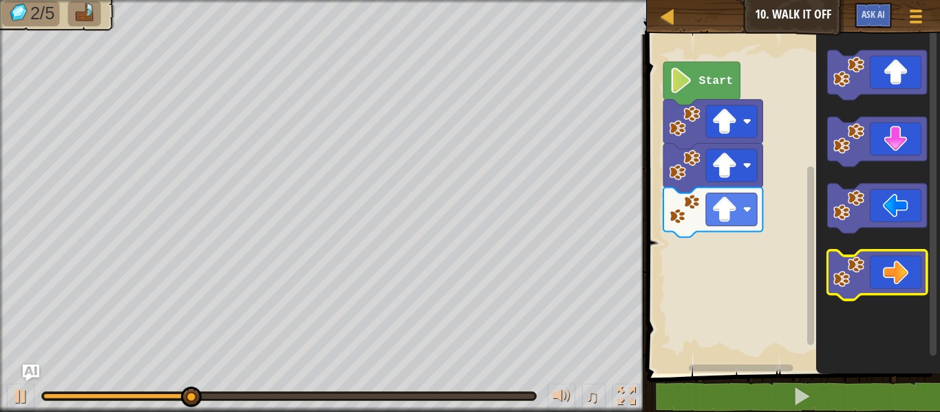
click at [892, 253] on icon "Blockly Workspace" at bounding box center [876, 276] width 99 height 50
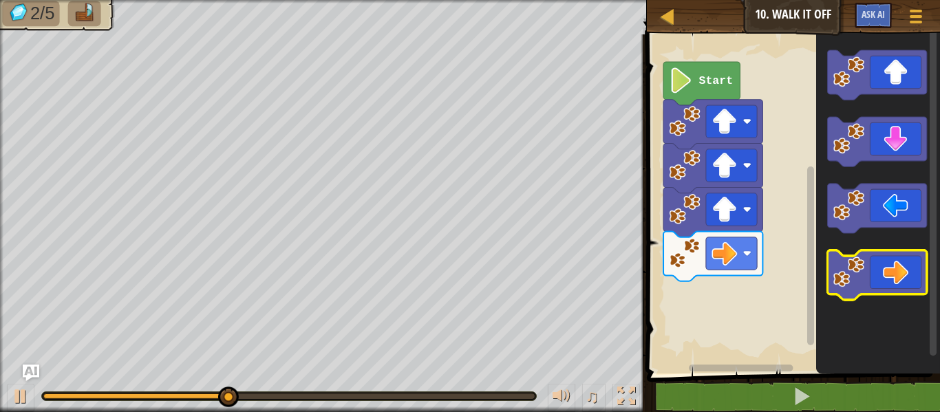
click at [908, 257] on icon "Blockly Workspace" at bounding box center [876, 276] width 99 height 50
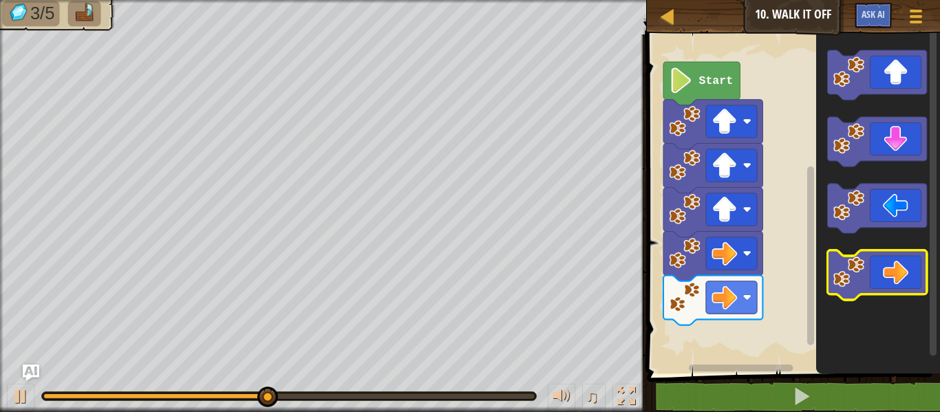
click at [913, 278] on icon "Blockly Workspace" at bounding box center [876, 276] width 99 height 50
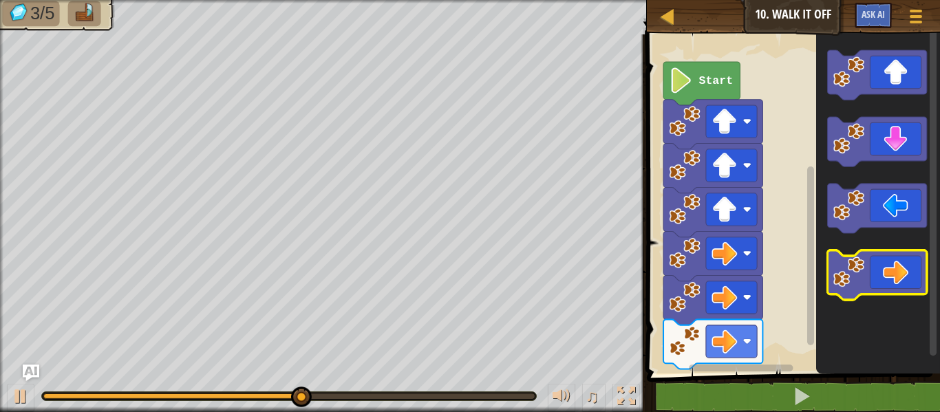
click at [914, 277] on icon "Blockly Workspace" at bounding box center [876, 276] width 99 height 50
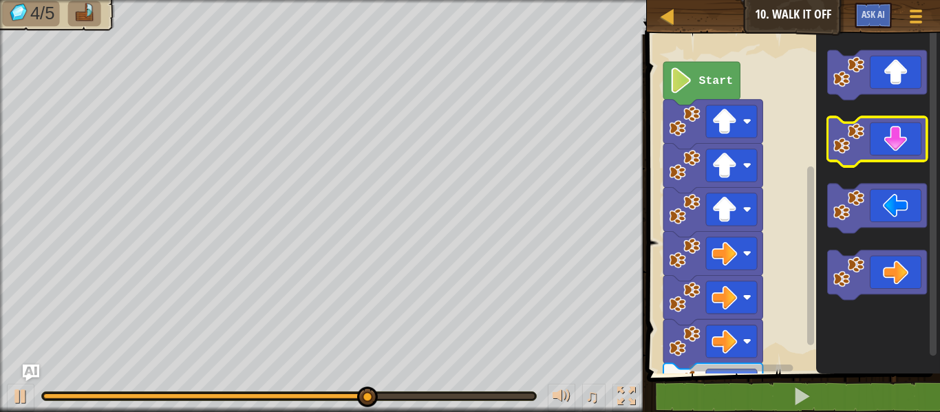
click at [895, 145] on icon "Blockly Workspace" at bounding box center [876, 142] width 99 height 50
click at [891, 139] on icon "Blockly Workspace" at bounding box center [876, 142] width 99 height 50
click at [884, 154] on icon "Blockly Workspace" at bounding box center [876, 142] width 99 height 50
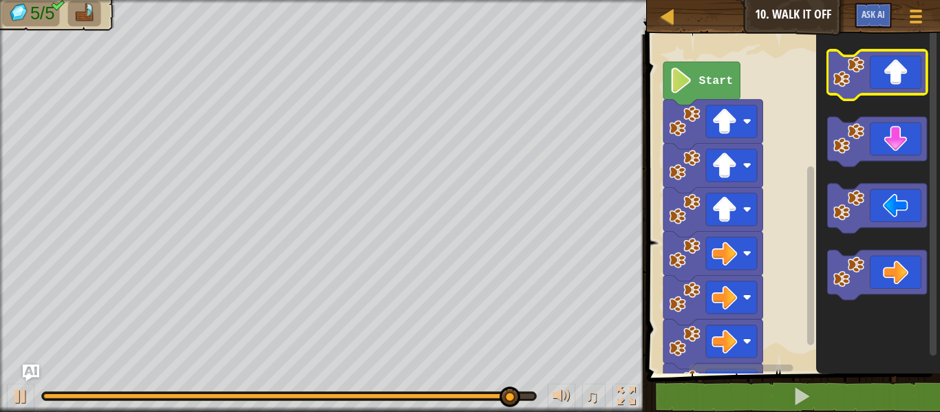
click at [891, 71] on icon "Blockly Workspace" at bounding box center [876, 75] width 99 height 50
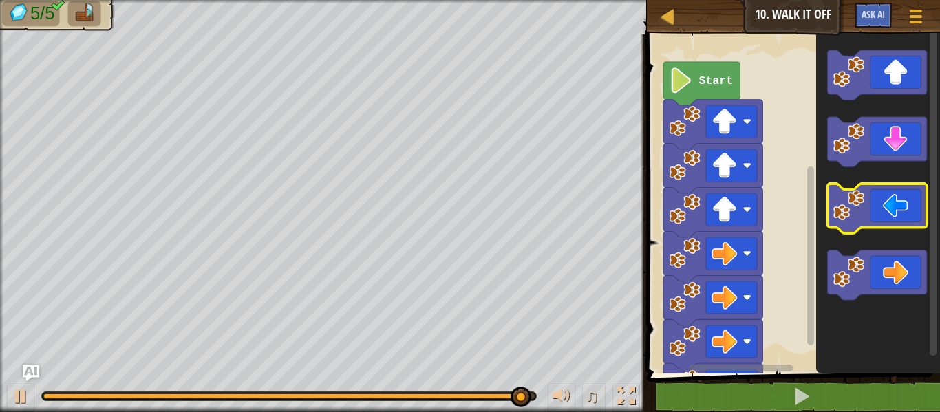
click at [876, 205] on icon "Blockly Workspace" at bounding box center [876, 209] width 99 height 50
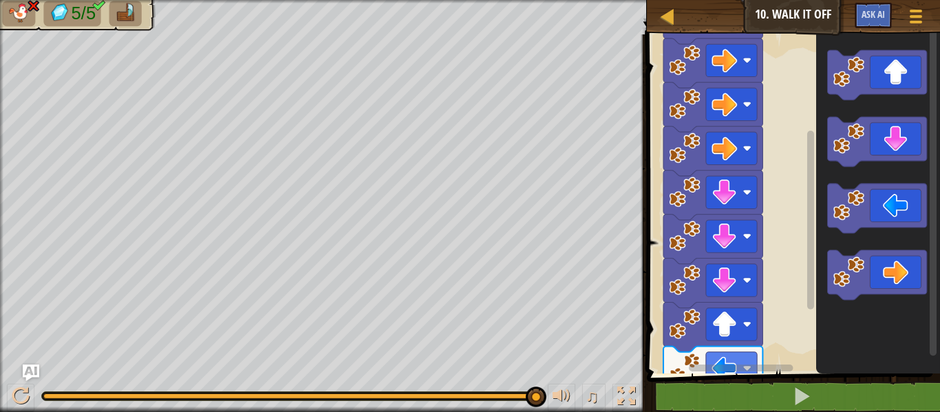
click at [821, 256] on div "Start" at bounding box center [791, 201] width 297 height 346
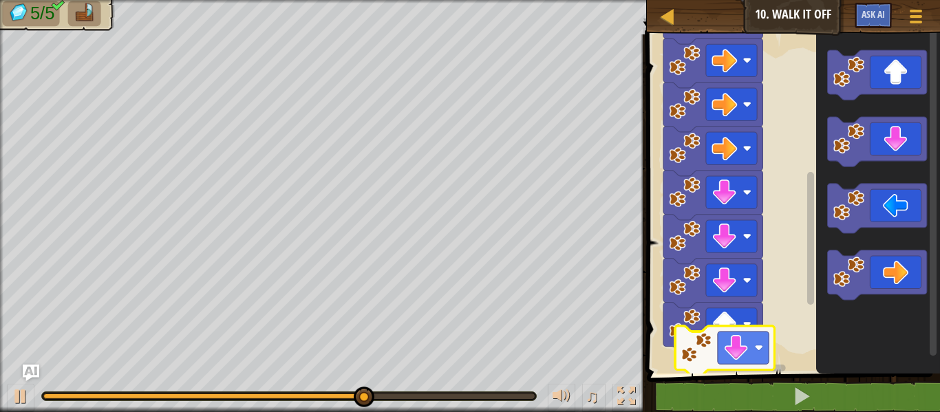
click at [734, 350] on div "Start" at bounding box center [791, 201] width 297 height 346
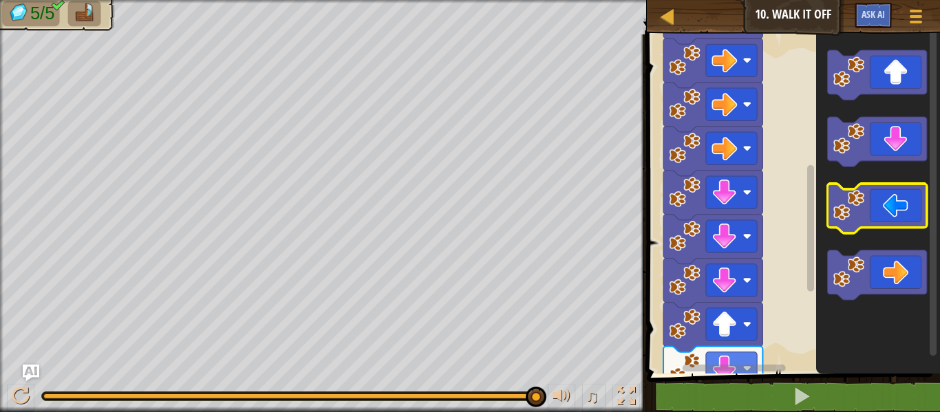
click at [893, 217] on icon "Blockly Workspace" at bounding box center [876, 209] width 99 height 50
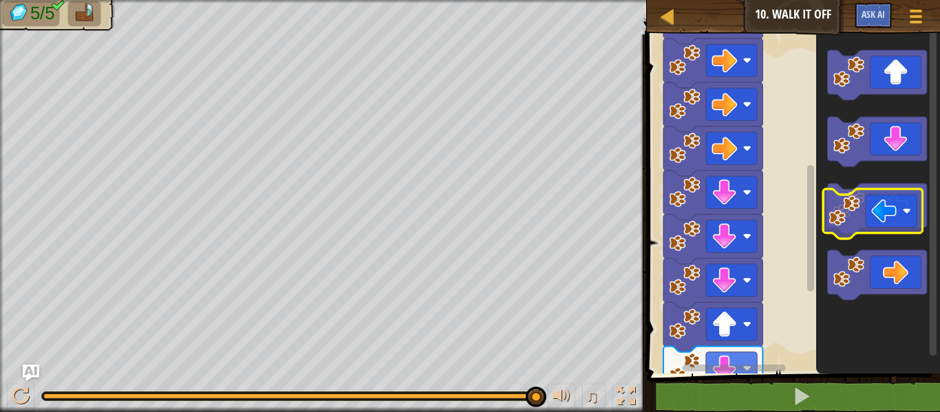
click at [889, 200] on icon "Blockly Workspace" at bounding box center [876, 209] width 99 height 50
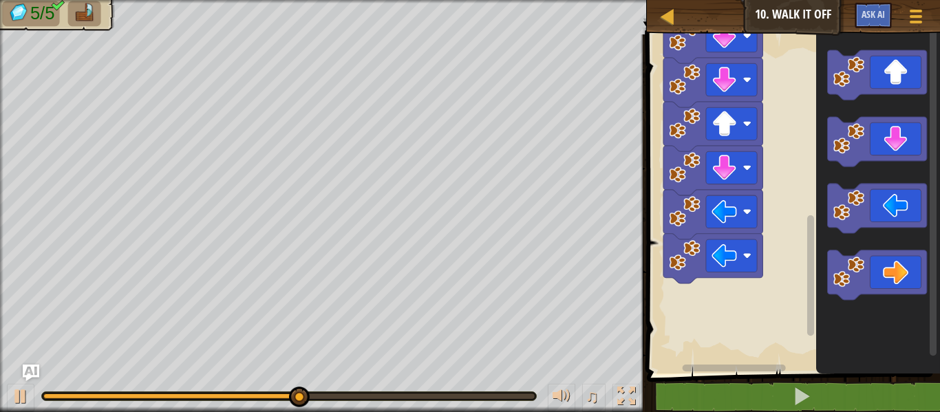
click at [799, 305] on div "Start" at bounding box center [791, 201] width 297 height 346
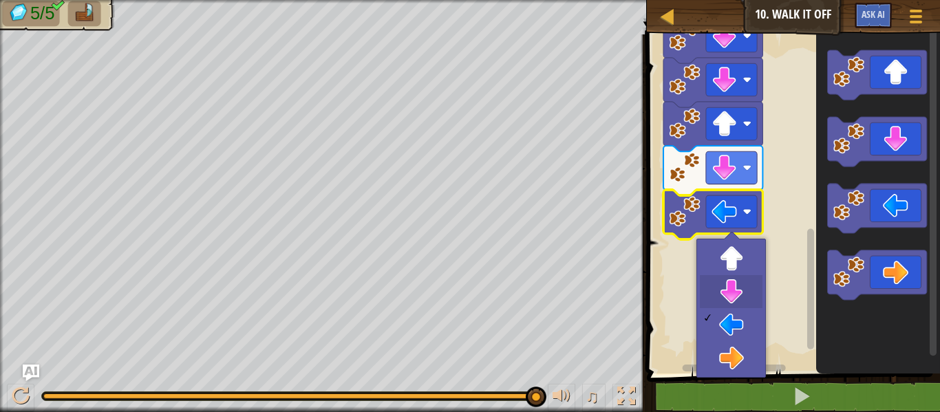
click at [763, 308] on div at bounding box center [731, 308] width 70 height 139
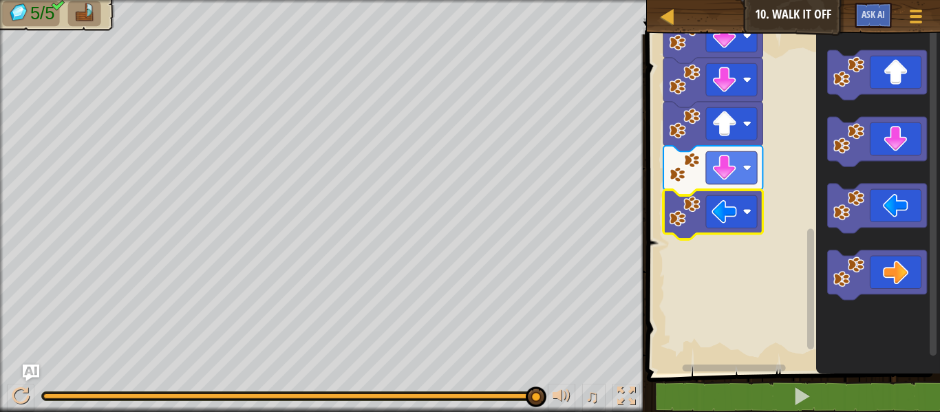
click at [787, 312] on rect "Blockly Workspace" at bounding box center [791, 201] width 297 height 346
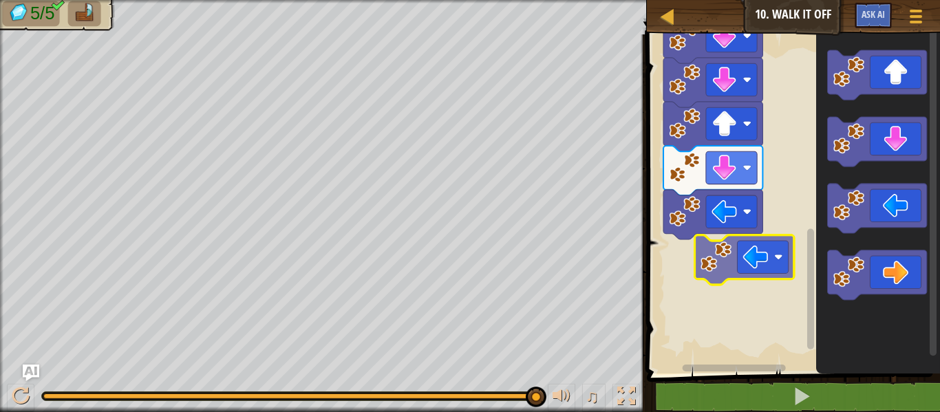
click at [761, 262] on div "Start" at bounding box center [791, 201] width 297 height 346
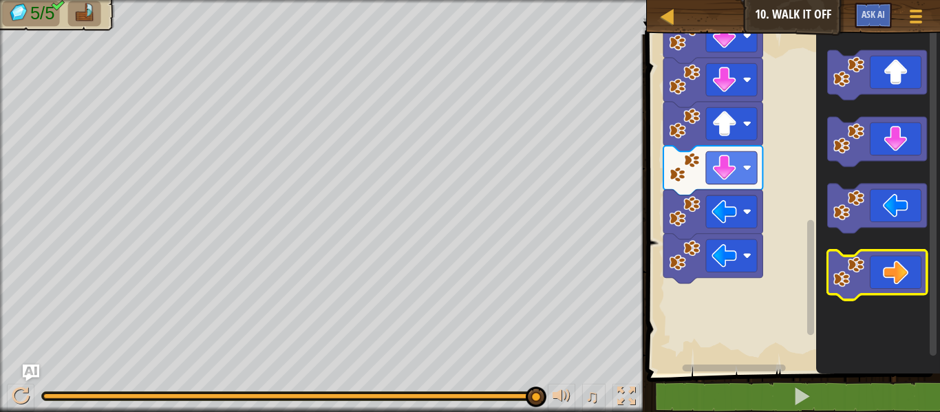
click at [880, 276] on icon "Blockly Workspace" at bounding box center [876, 276] width 99 height 50
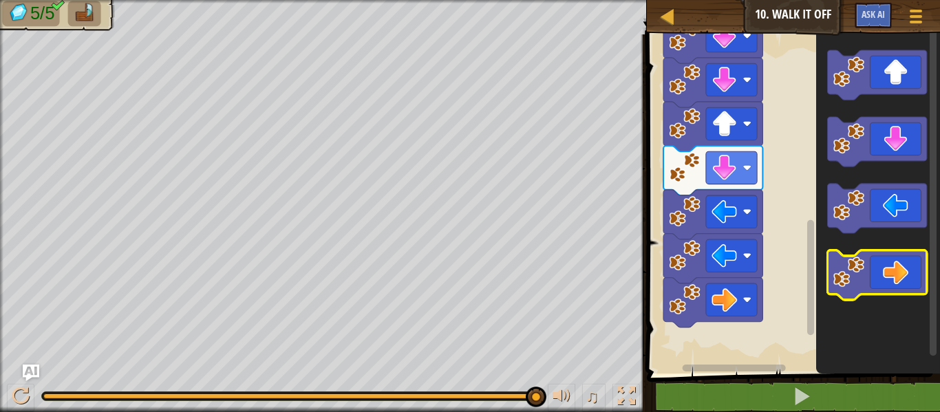
click at [864, 281] on g "Blockly Workspace" at bounding box center [876, 276] width 99 height 50
click at [879, 319] on icon "Blockly Workspace" at bounding box center [878, 201] width 124 height 346
drag, startPoint x: 475, startPoint y: 400, endPoint x: 330, endPoint y: 386, distance: 145.2
click at [397, 401] on div at bounding box center [289, 397] width 496 height 10
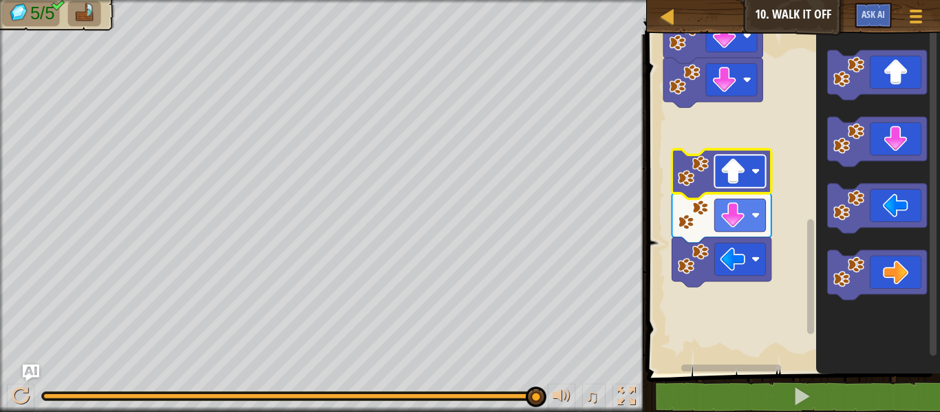
click at [731, 164] on image "Blockly Workspace" at bounding box center [732, 170] width 25 height 25
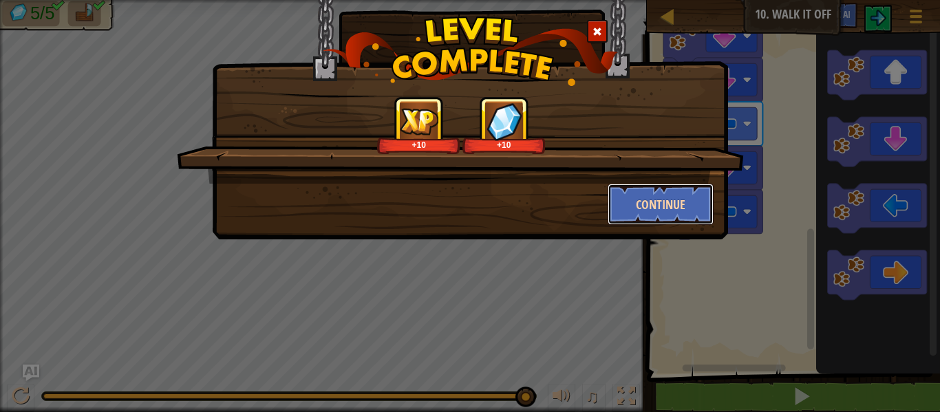
click at [665, 204] on button "Continue" at bounding box center [661, 204] width 107 height 41
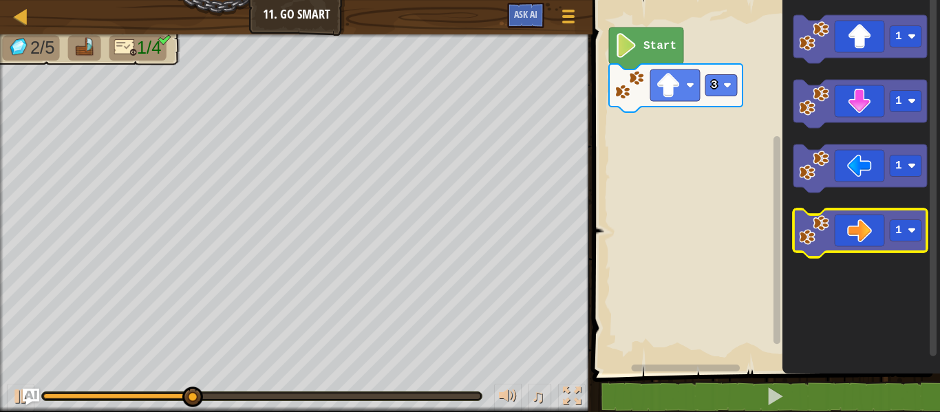
click at [875, 231] on icon "Blockly Workspace" at bounding box center [861, 233] width 134 height 48
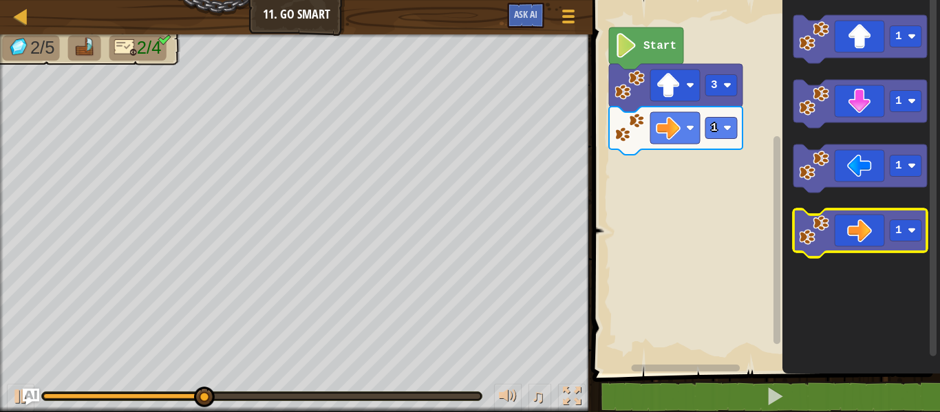
click at [868, 231] on icon "Blockly Workspace" at bounding box center [861, 233] width 134 height 48
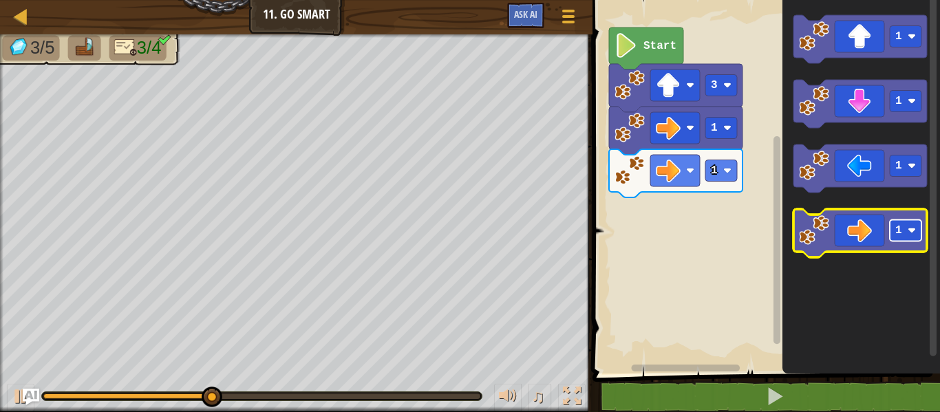
click at [884, 237] on g "1" at bounding box center [861, 233] width 134 height 48
click at [891, 228] on rect "Blockly Workspace" at bounding box center [906, 230] width 32 height 21
click at [860, 232] on icon "Blockly Workspace" at bounding box center [861, 233] width 134 height 48
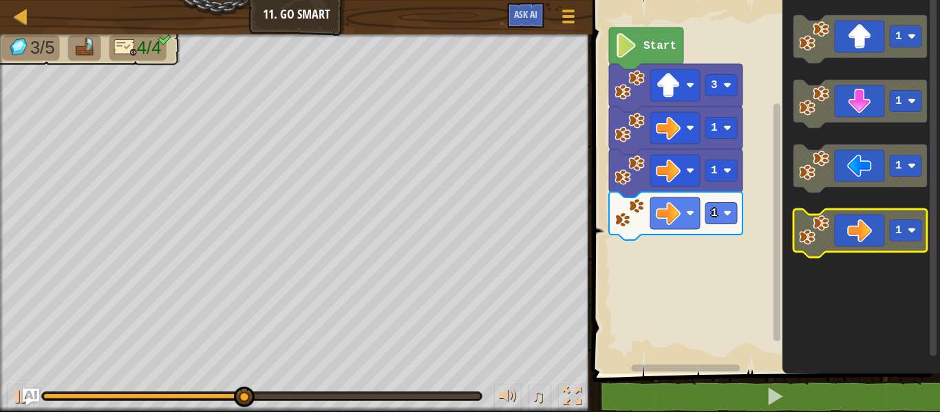
click at [876, 226] on icon "Blockly Workspace" at bounding box center [861, 233] width 134 height 48
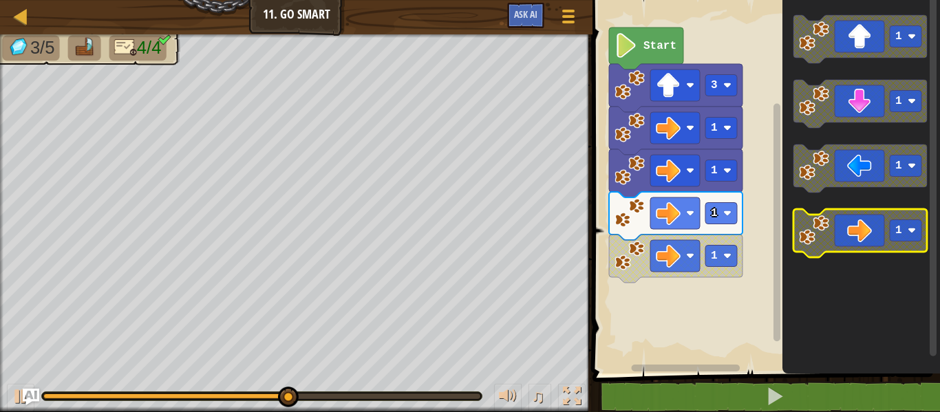
click at [867, 227] on icon "Blockly Workspace" at bounding box center [861, 233] width 134 height 48
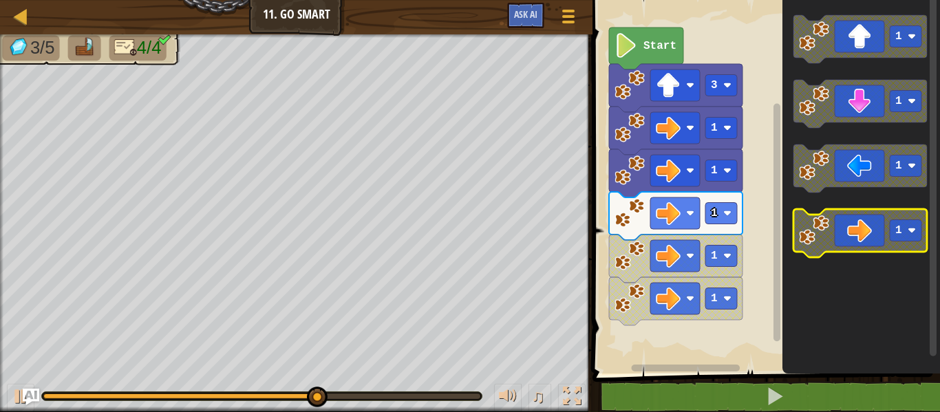
click at [863, 231] on icon "Blockly Workspace" at bounding box center [861, 233] width 134 height 48
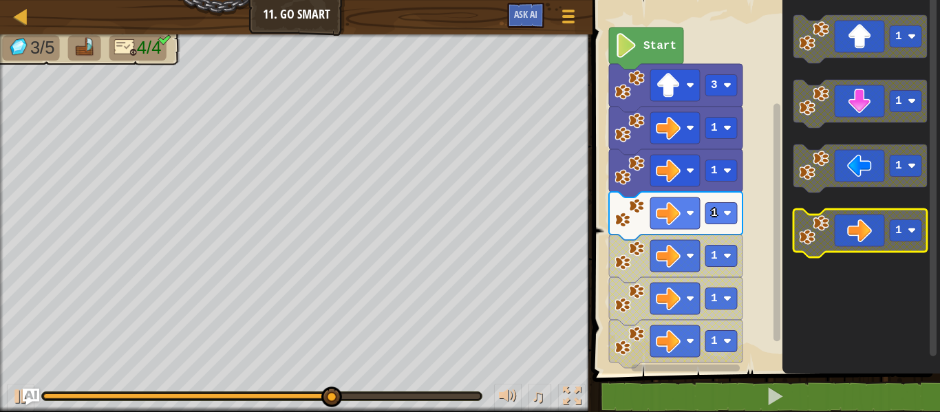
click at [877, 223] on icon "Blockly Workspace" at bounding box center [861, 233] width 134 height 48
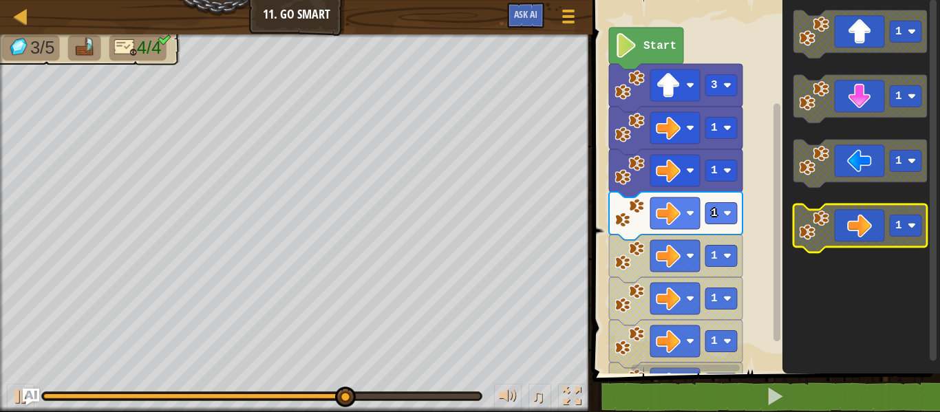
click at [876, 238] on icon "Blockly Workspace" at bounding box center [861, 228] width 134 height 48
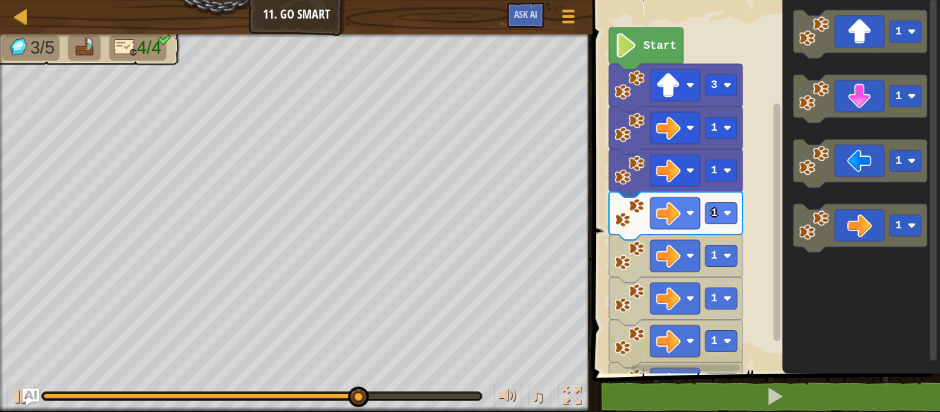
click at [829, 243] on icon "Blockly Workspace" at bounding box center [862, 183] width 158 height 381
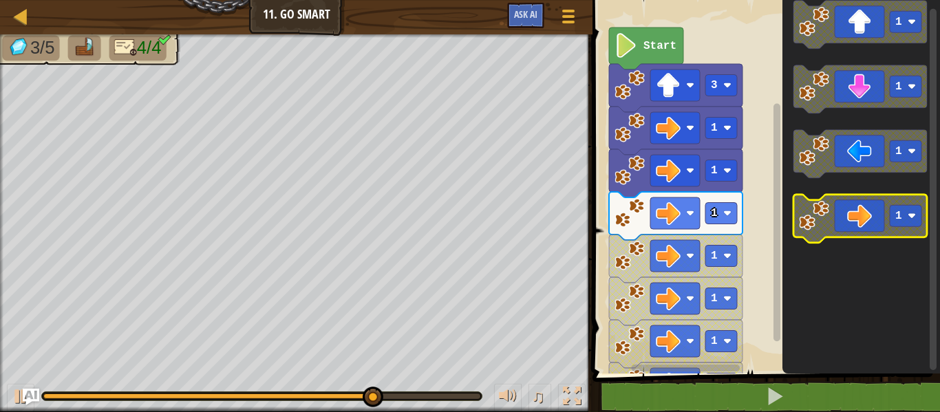
click at [841, 236] on g "1" at bounding box center [861, 219] width 134 height 48
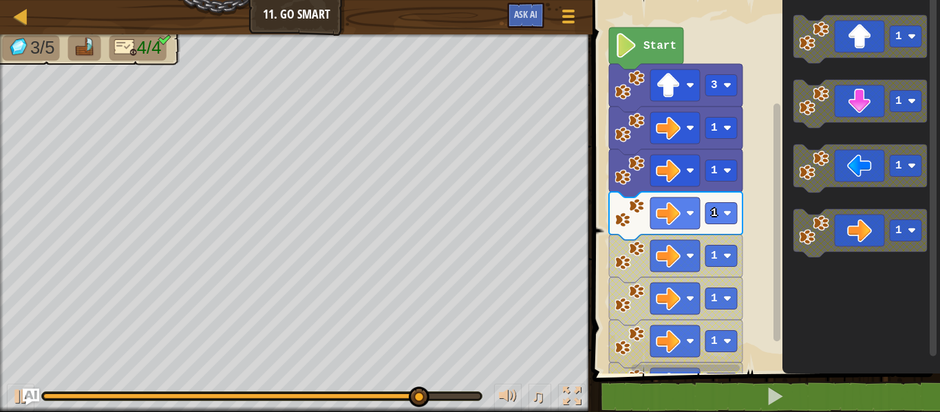
click at [816, 259] on icon "1 1 1 1" at bounding box center [862, 183] width 158 height 381
click at [812, 257] on icon "1 1 1 1" at bounding box center [862, 183] width 158 height 381
